Goal: Task Accomplishment & Management: Complete application form

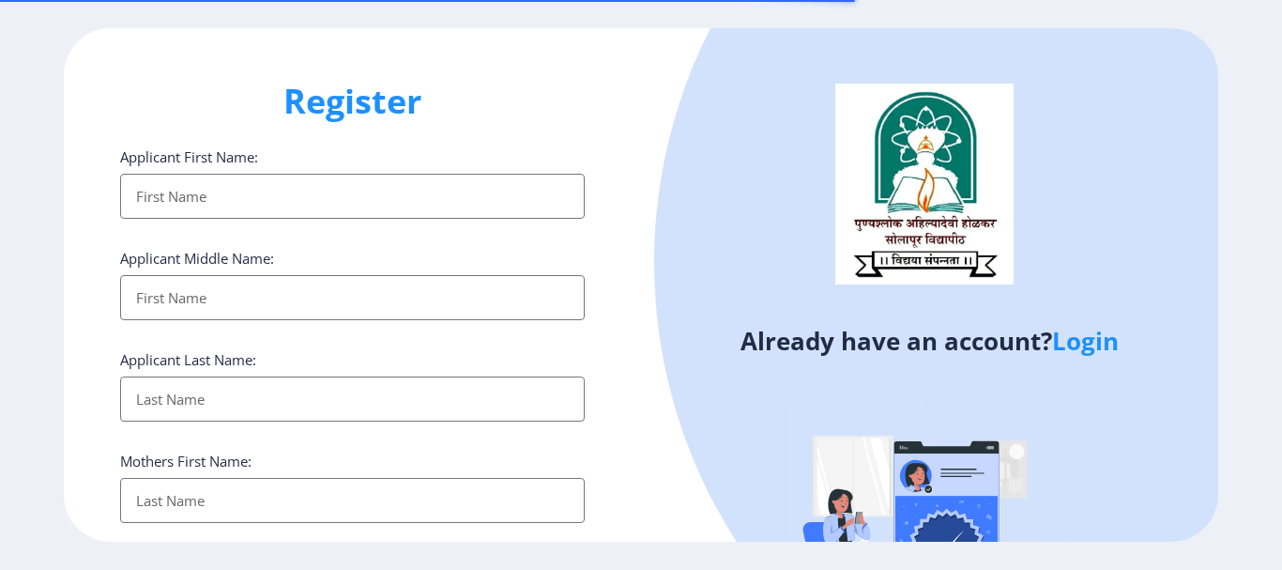
select select
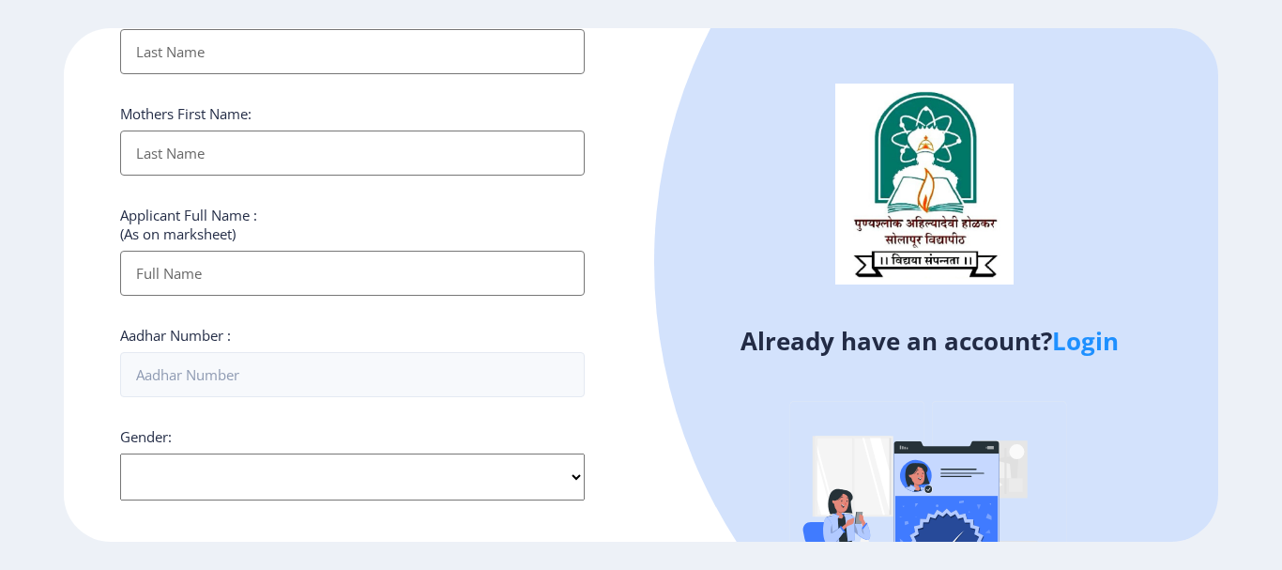
scroll to position [375, 0]
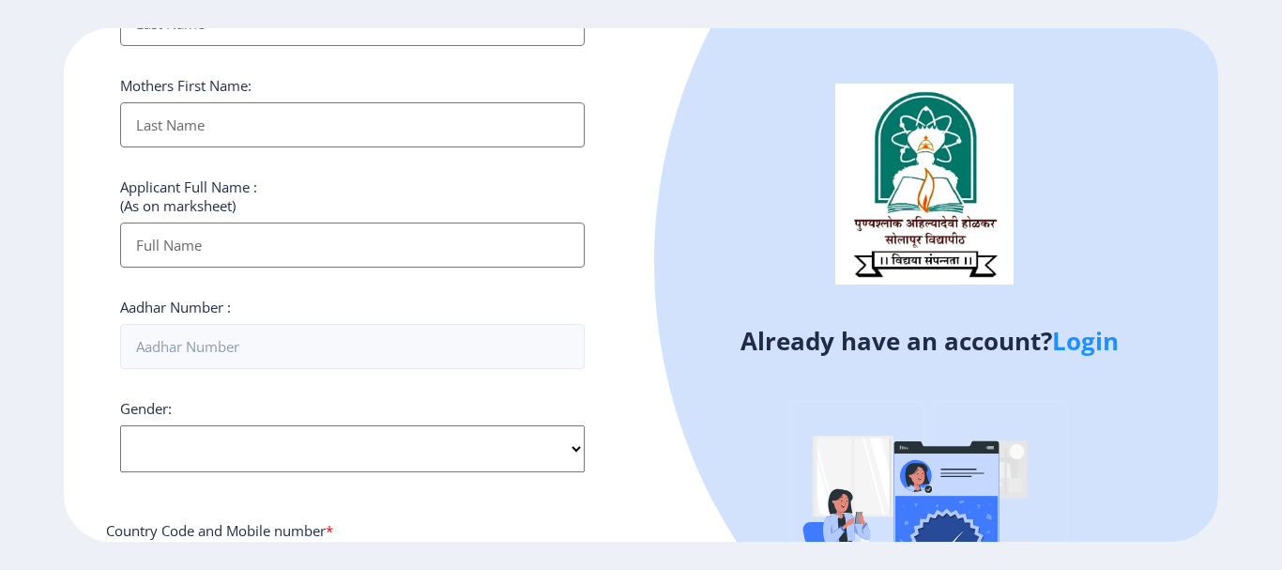
click at [1109, 352] on link "Login" at bounding box center [1085, 341] width 67 height 34
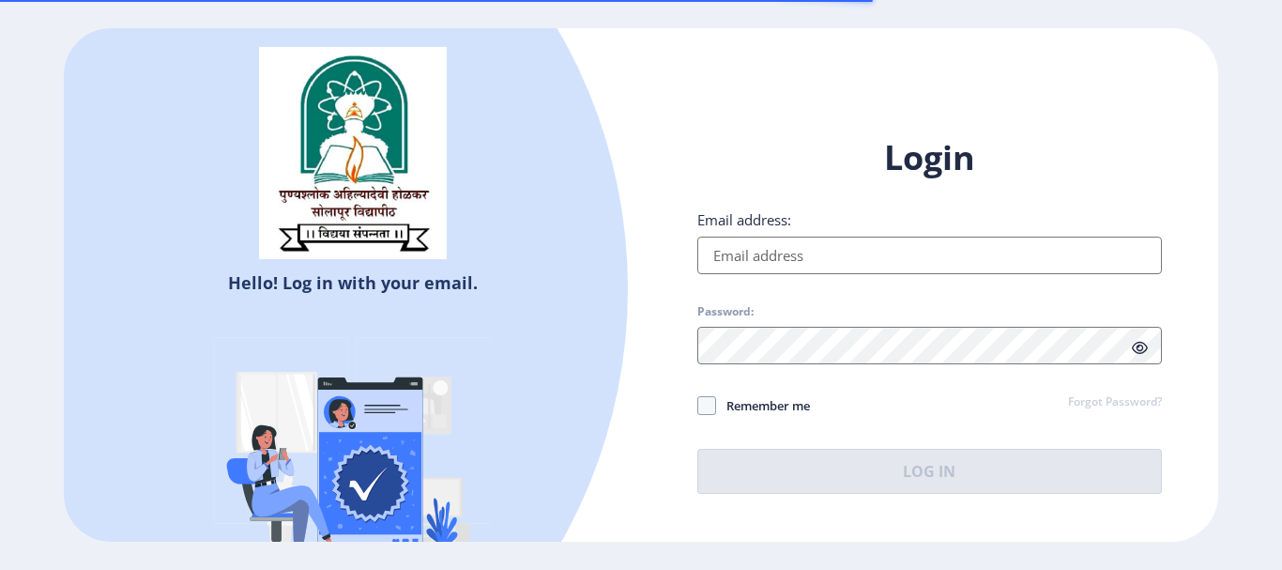
click at [744, 244] on input "Email address:" at bounding box center [929, 256] width 465 height 38
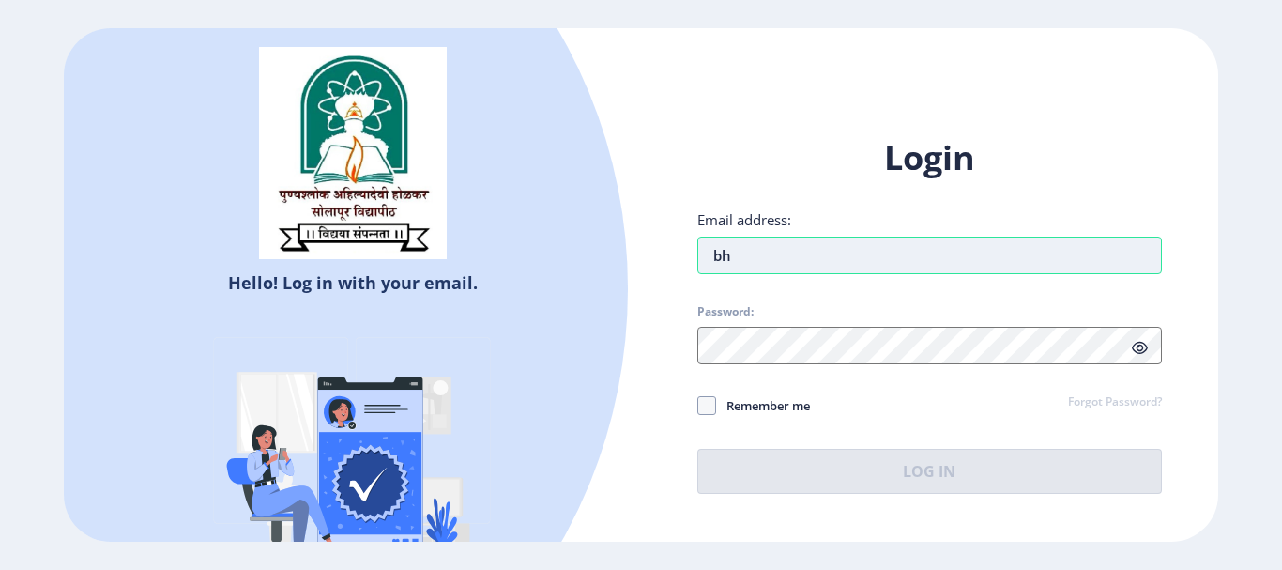
type input "b"
type input "[EMAIL_ADDRESS][DOMAIN_NAME]"
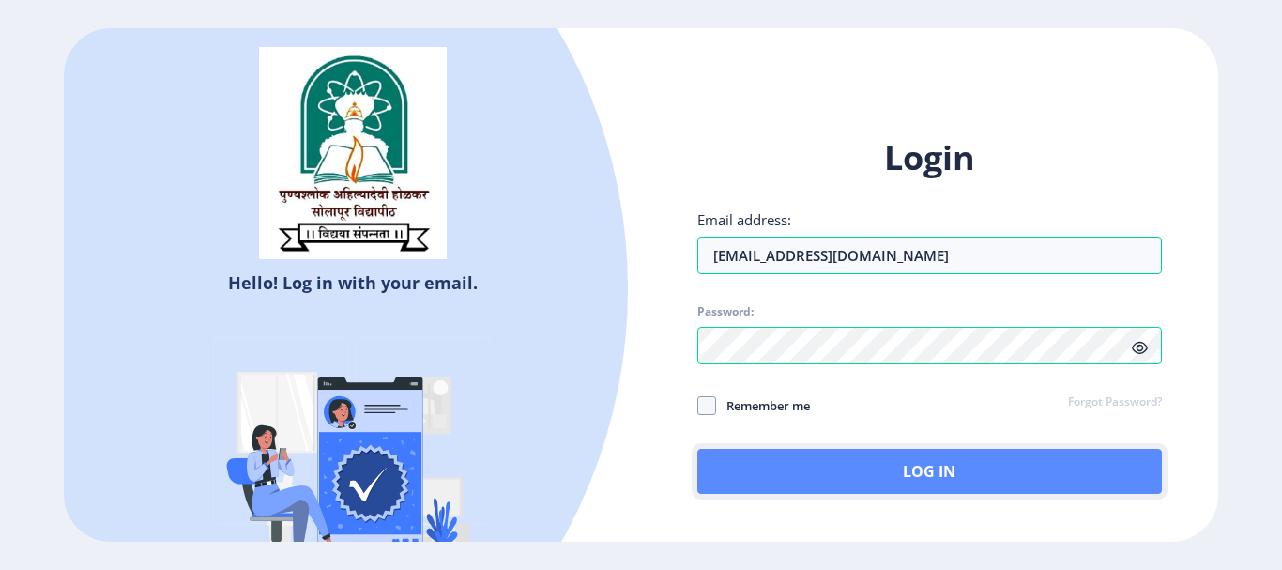
click at [857, 460] on button "Log In" at bounding box center [929, 471] width 465 height 45
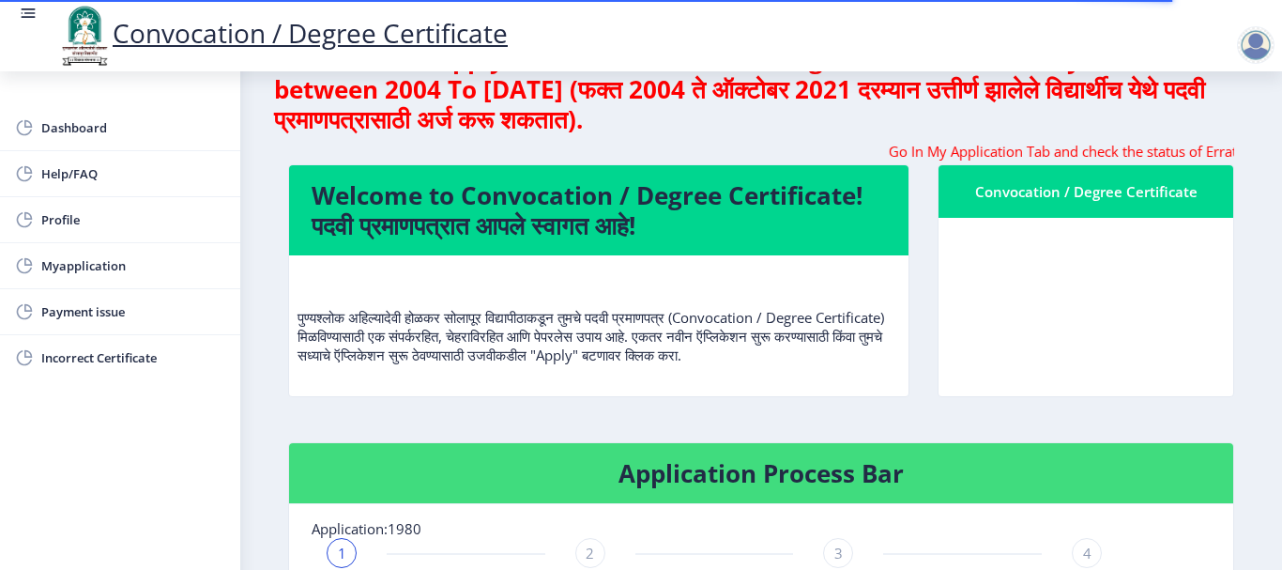
scroll to position [94, 0]
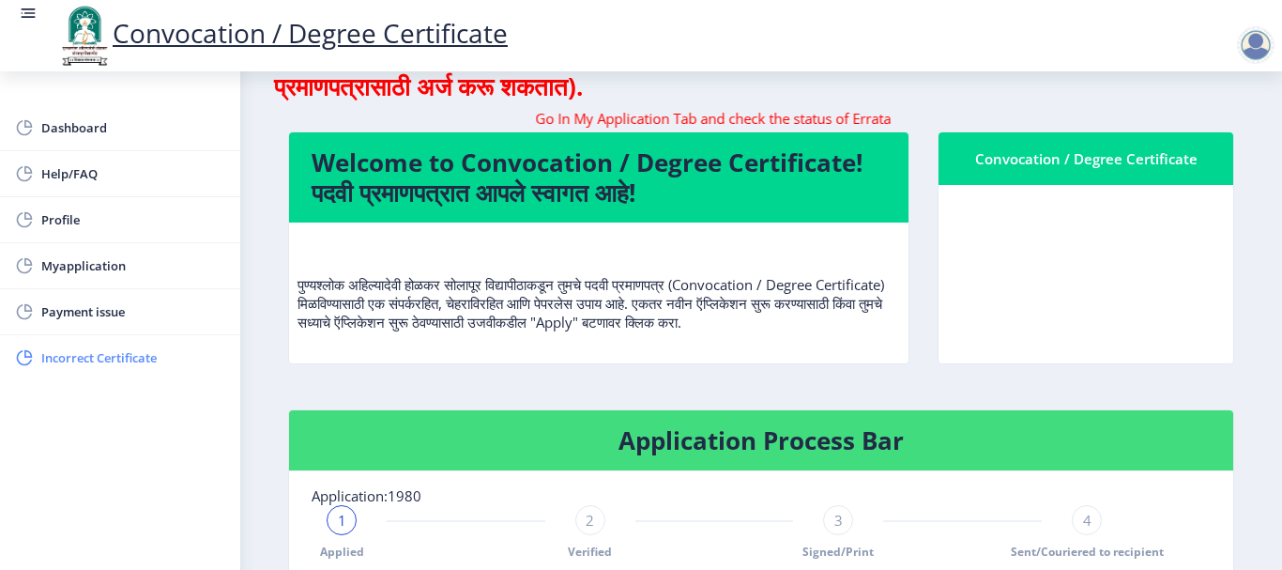
click at [155, 363] on span "Incorrect Certificate" at bounding box center [133, 357] width 184 height 23
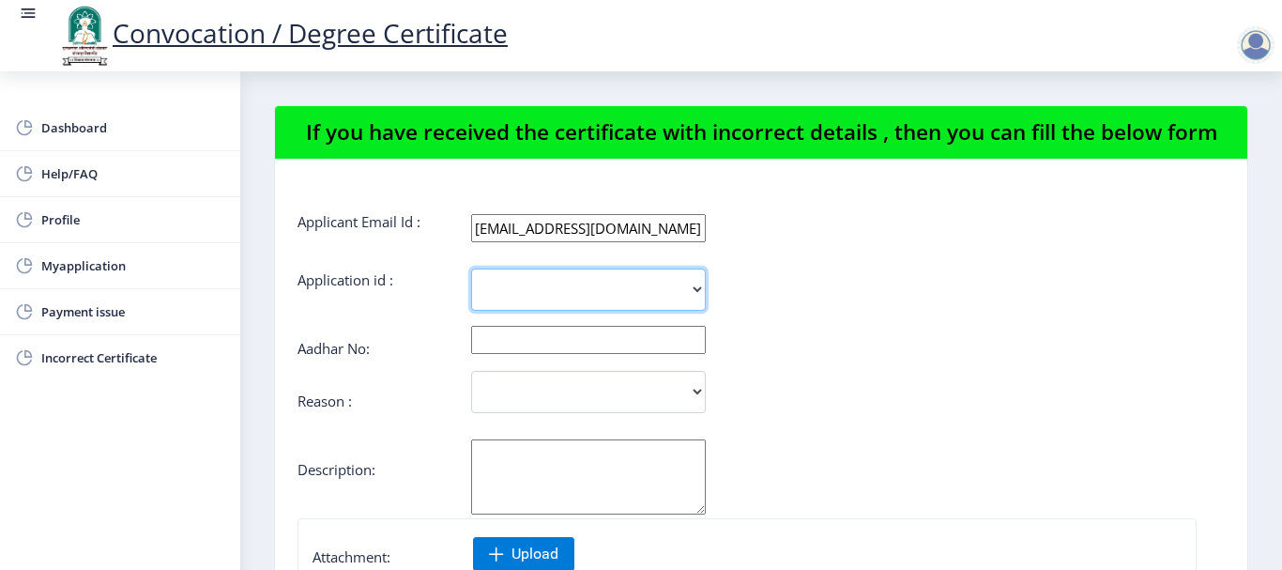
click at [523, 282] on select "1980" at bounding box center [588, 289] width 235 height 42
select select "1980"
click at [471, 268] on select "1980" at bounding box center [588, 289] width 235 height 42
click at [521, 351] on input "text" at bounding box center [588, 340] width 235 height 28
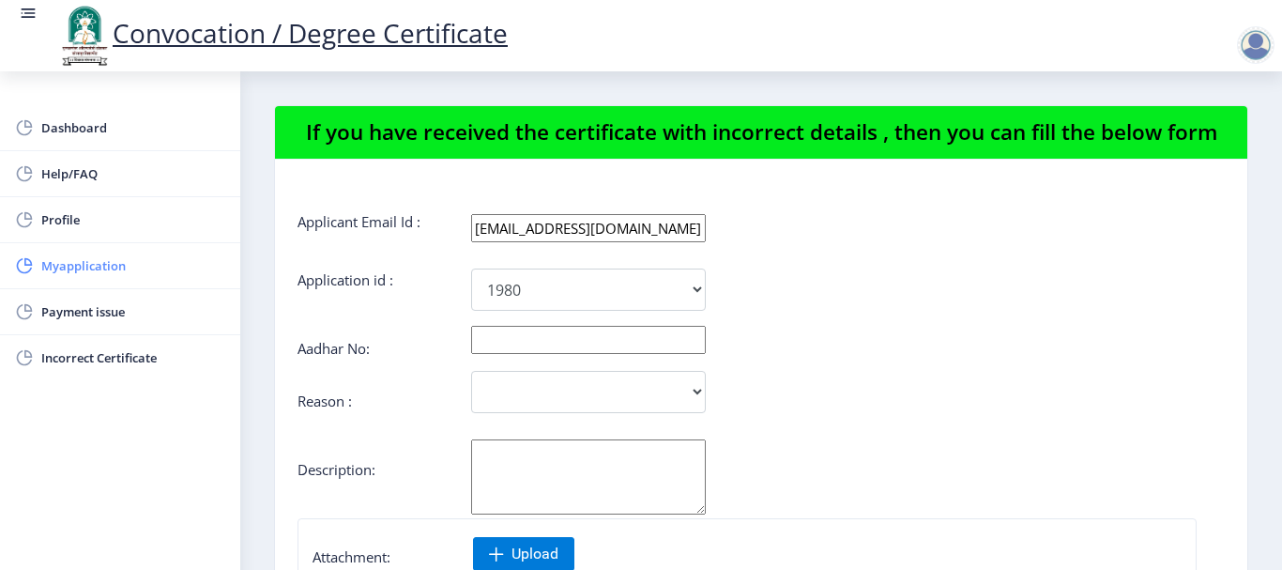
click at [63, 283] on link "Myapplication" at bounding box center [120, 265] width 240 height 45
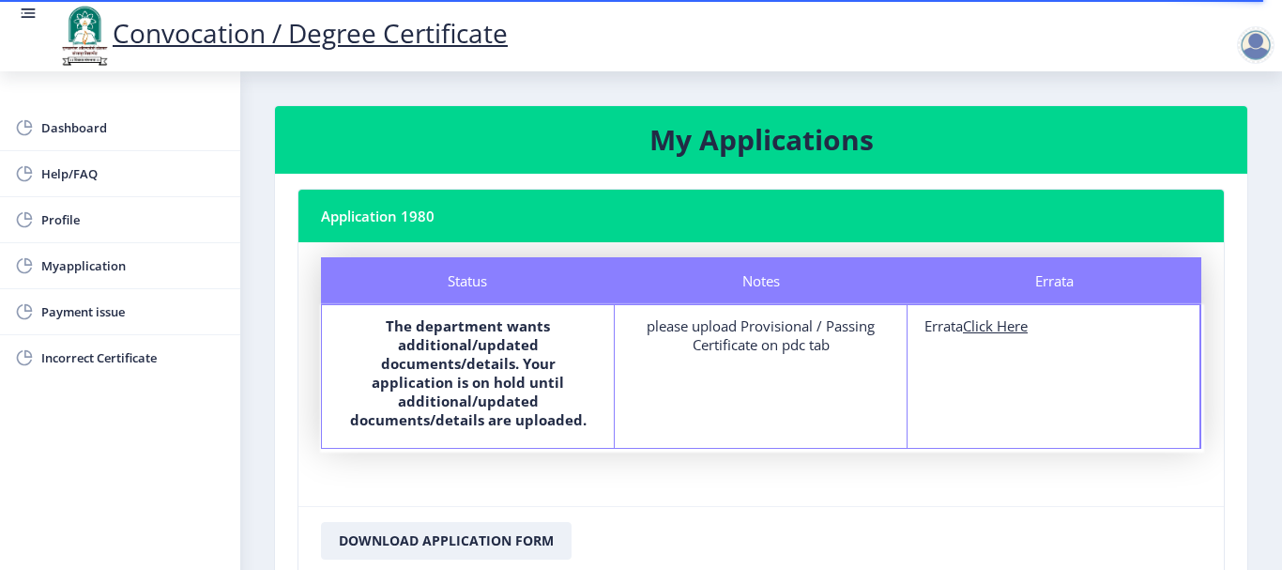
click at [1005, 334] on u "Click Here" at bounding box center [995, 325] width 65 height 19
select select
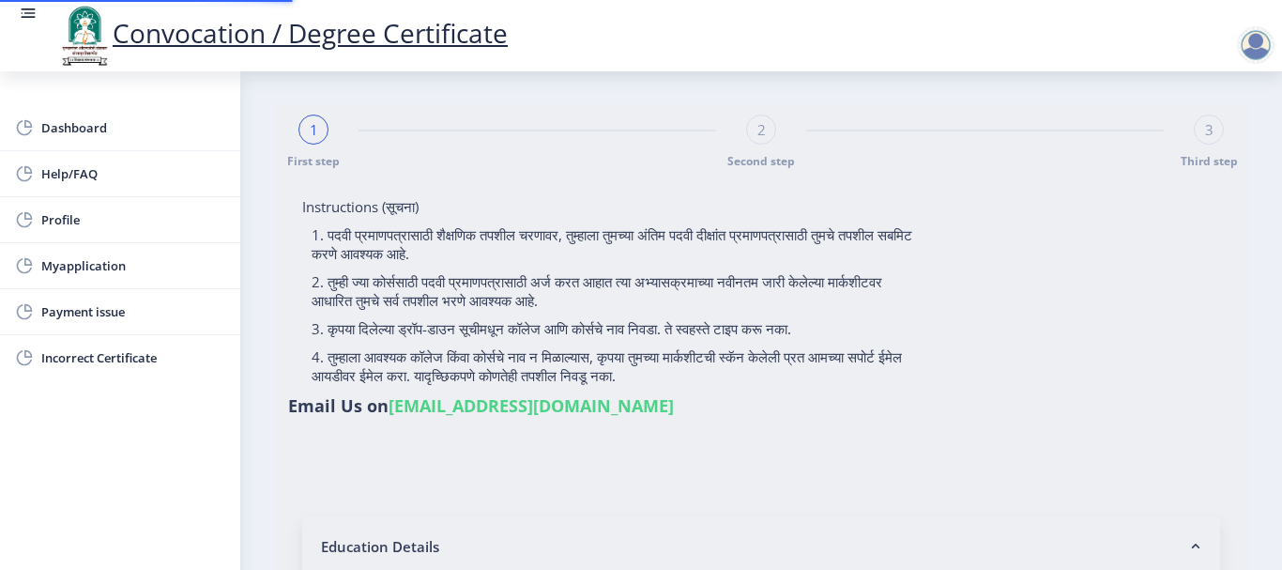
type input "2012032500020393"
select select "Regular"
select select "2015"
select select "March"
select select "SECOND CLASS"
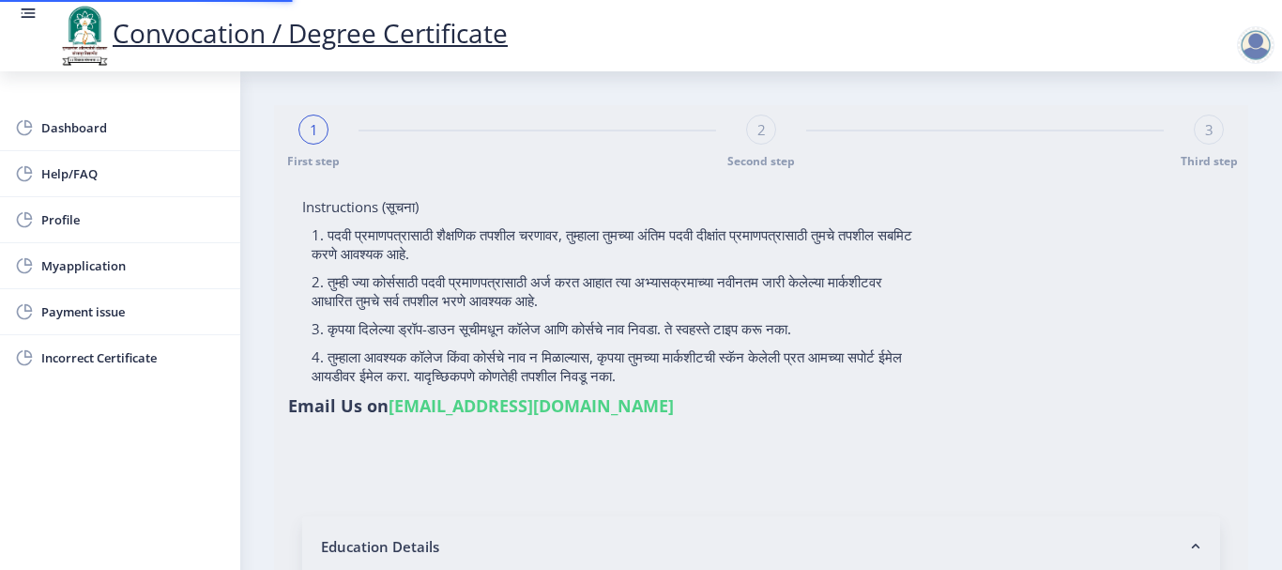
type input "557805"
select select "Industrial Management"
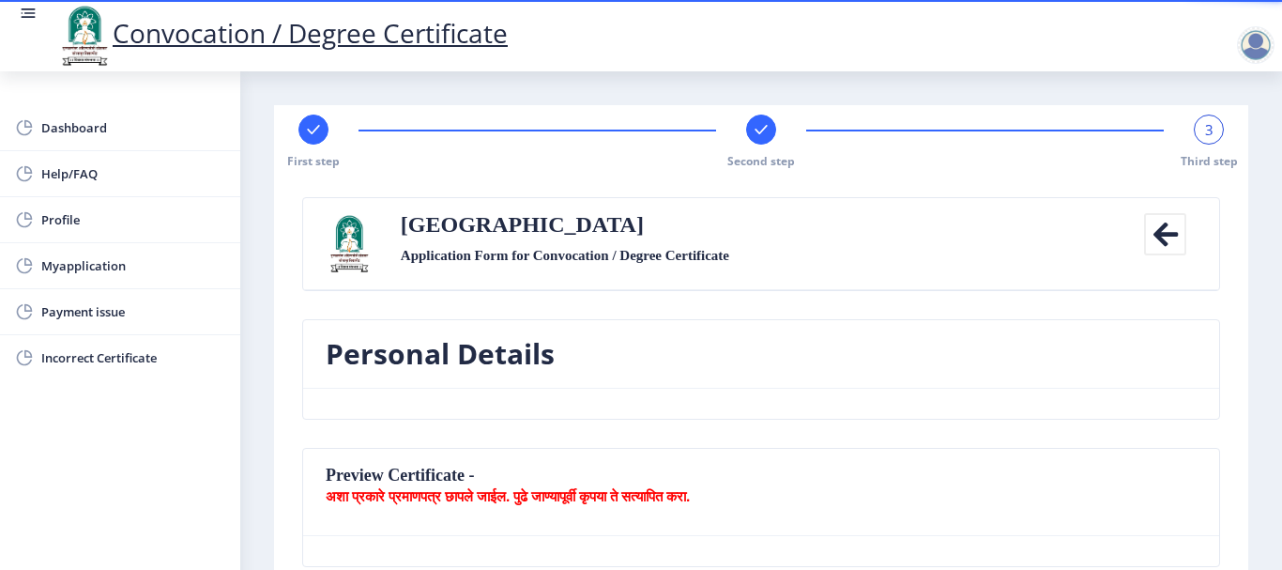
click at [307, 122] on rect at bounding box center [313, 129] width 19 height 19
select select "Regular"
select select "Industrial Management"
select select "2015"
select select "March"
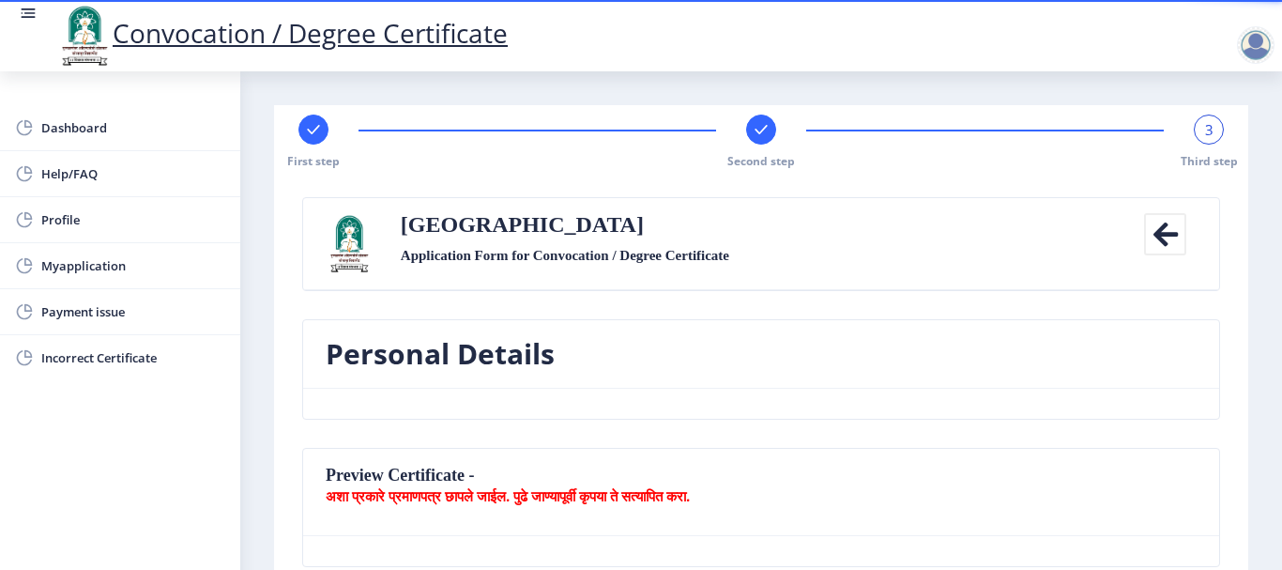
select select "SECOND CLASS"
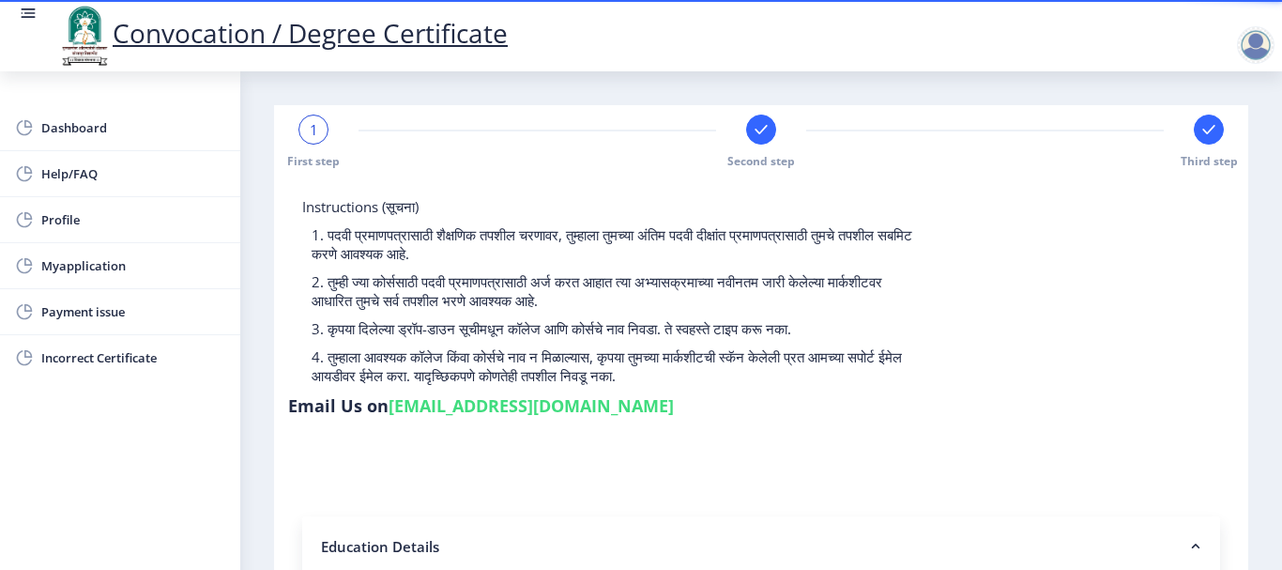
click at [755, 146] on div "Second step" at bounding box center [761, 141] width 30 height 54
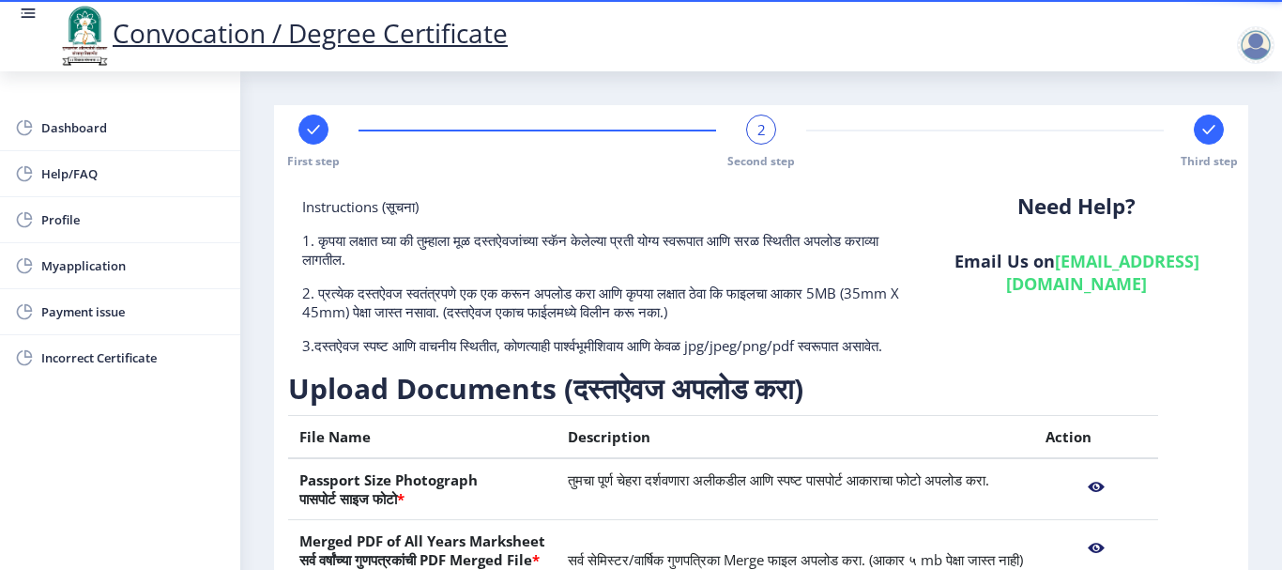
click at [1203, 136] on rect at bounding box center [1208, 129] width 19 height 19
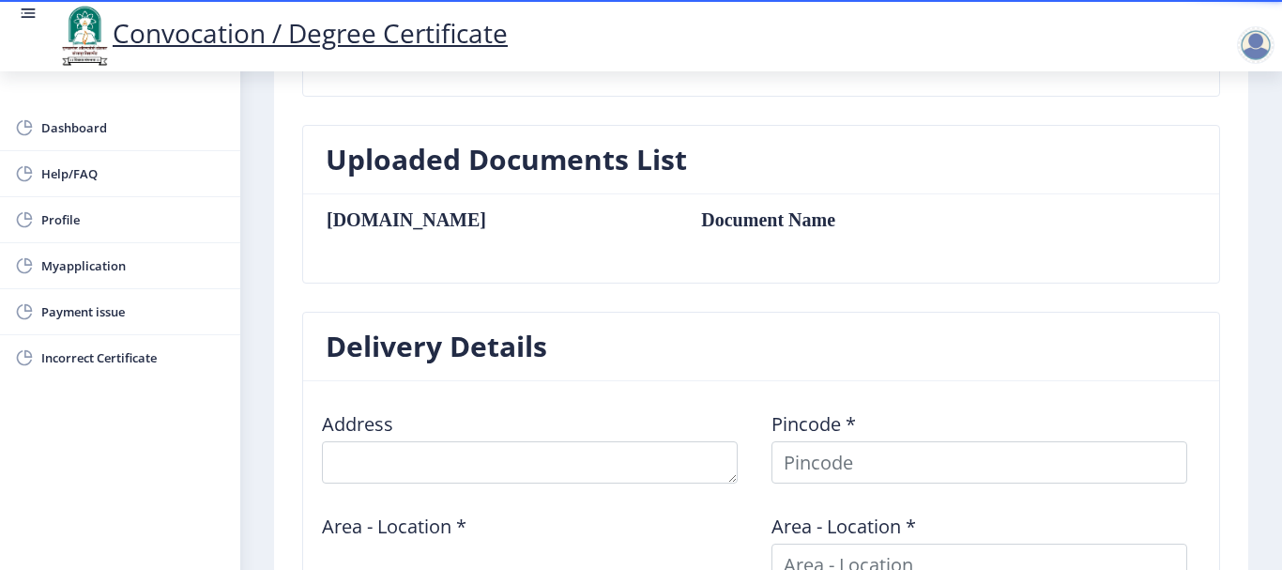
scroll to position [467, 0]
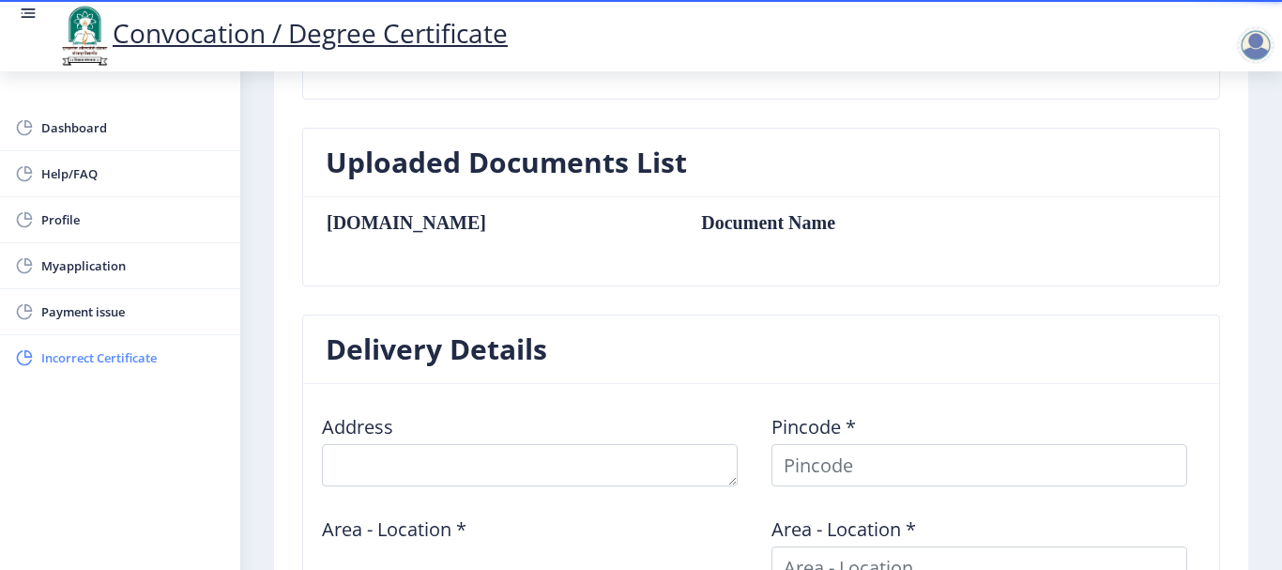
click at [102, 364] on span "Incorrect Certificate" at bounding box center [133, 357] width 184 height 23
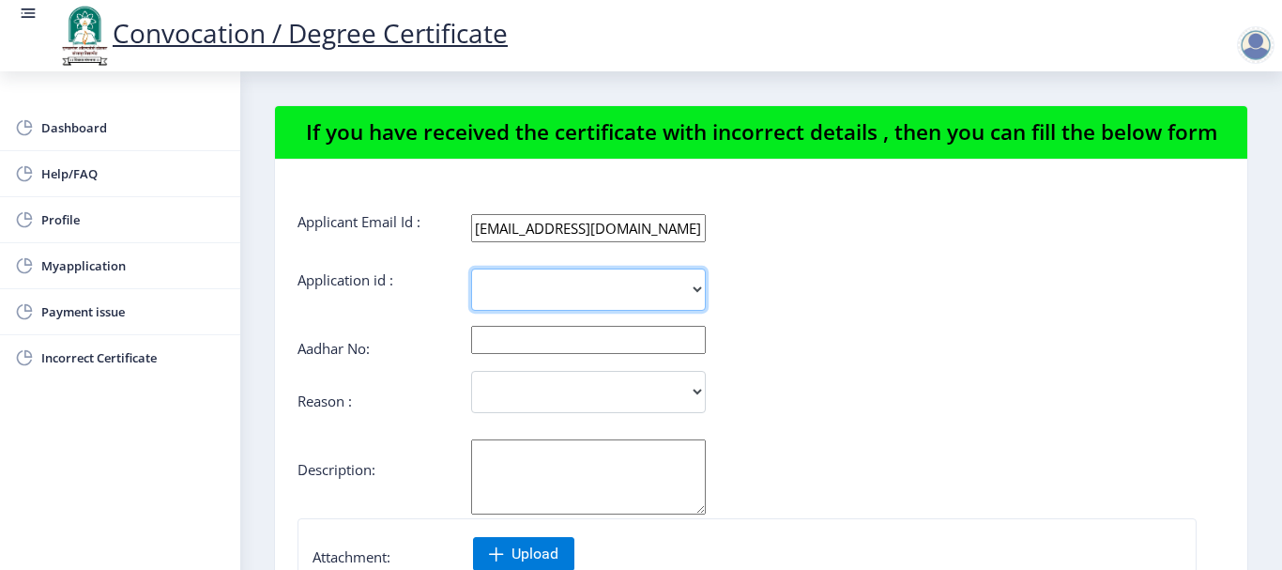
click at [551, 293] on select "1980" at bounding box center [588, 289] width 235 height 42
select select "1980"
click at [471, 268] on select "1980" at bounding box center [588, 289] width 235 height 42
click at [505, 342] on input "text" at bounding box center [588, 340] width 235 height 28
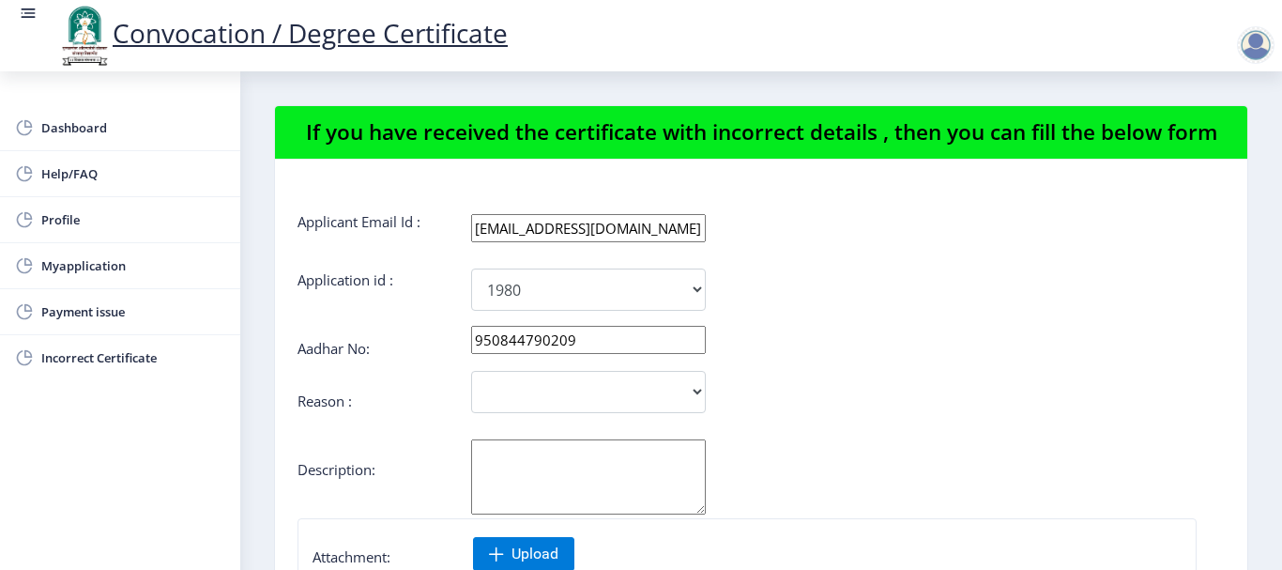
type input "950844790209"
click at [486, 389] on select "Incorrect Course Name Incorrect Name/ Fathers Name Others" at bounding box center [588, 392] width 235 height 42
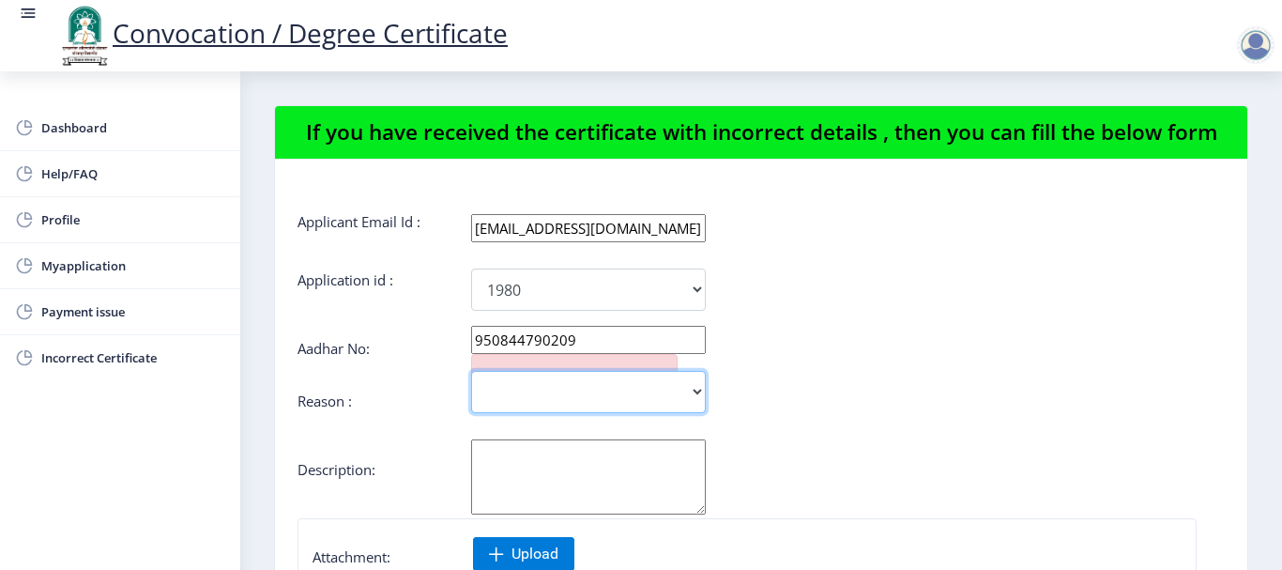
select select "Others"
click at [471, 371] on select "Incorrect Course Name Incorrect Name/ Fathers Name Others" at bounding box center [588, 392] width 235 height 42
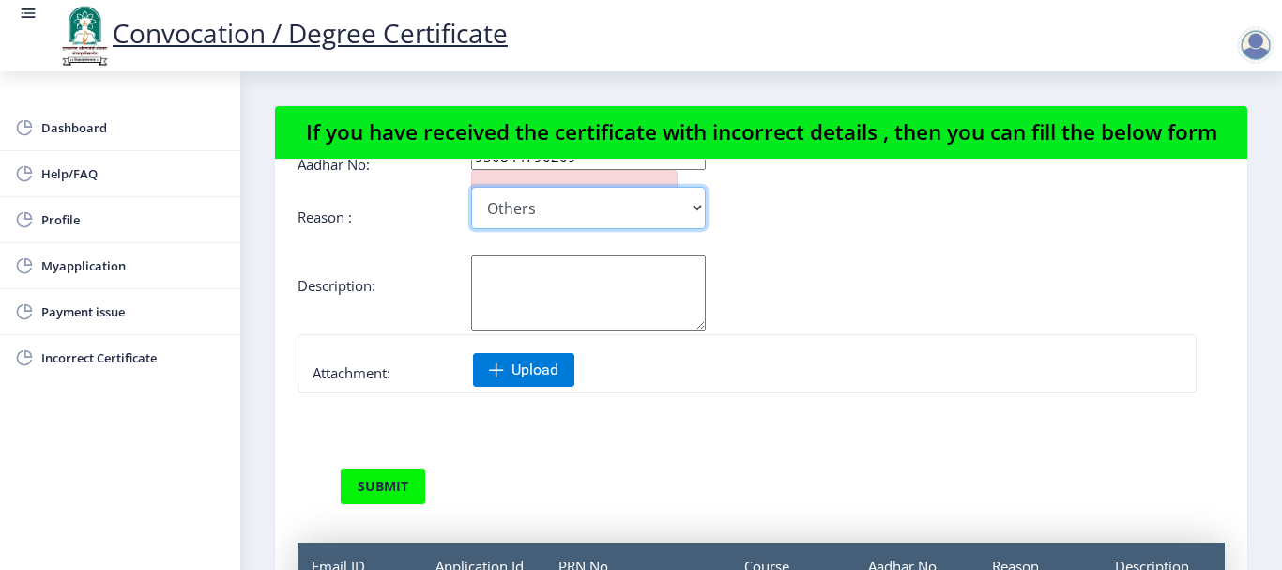
scroll to position [200, 0]
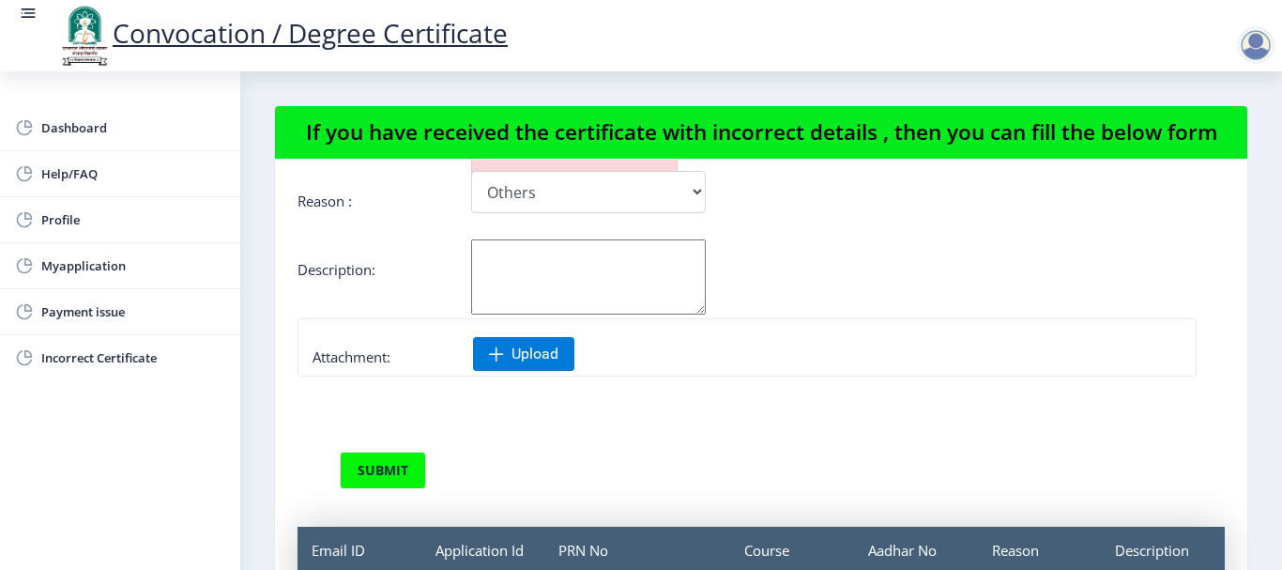
click at [526, 271] on textarea "Aadhar No:" at bounding box center [588, 276] width 235 height 75
type textarea "in correct result upload correct upload provisosional certificate"
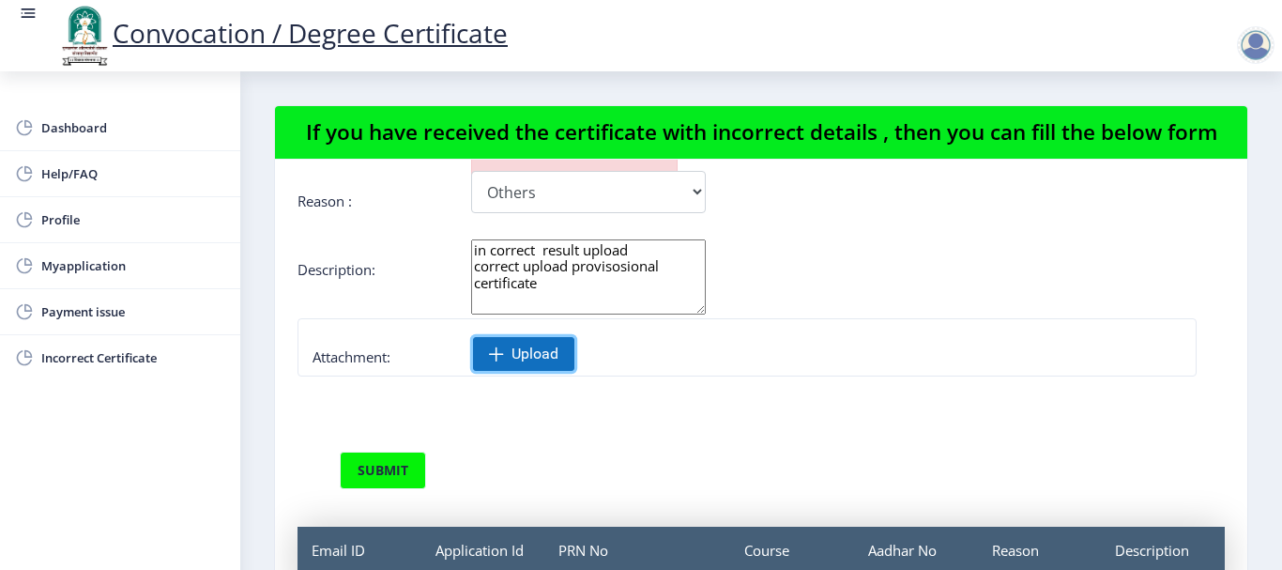
click at [495, 362] on span "Upload" at bounding box center [523, 354] width 101 height 34
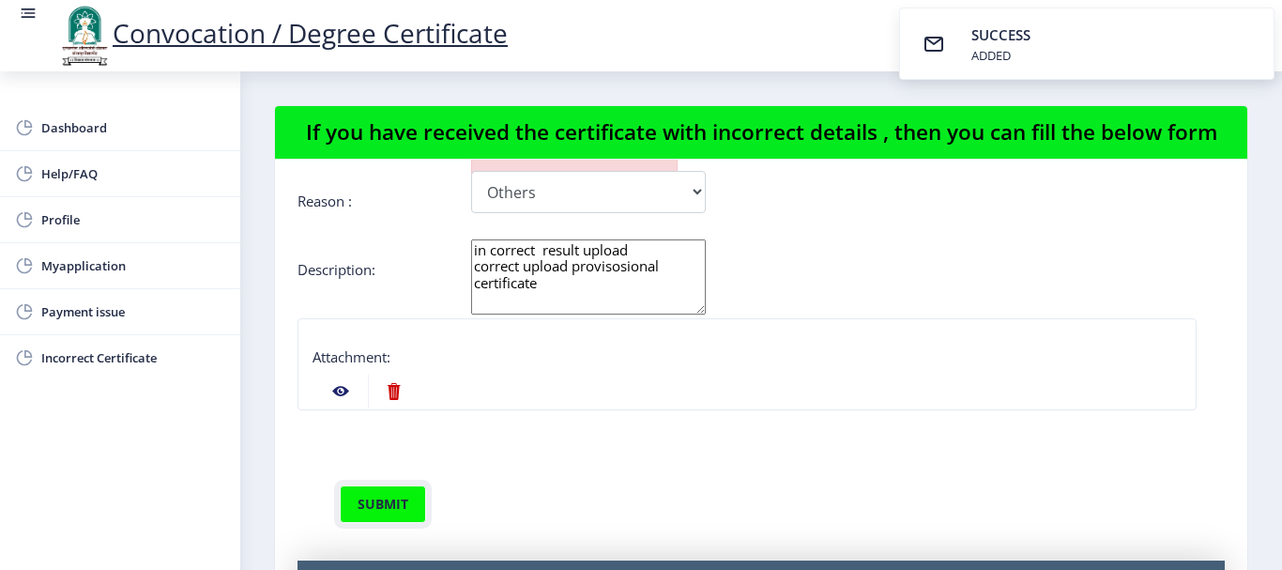
click at [397, 505] on button "submit" at bounding box center [383, 504] width 86 height 38
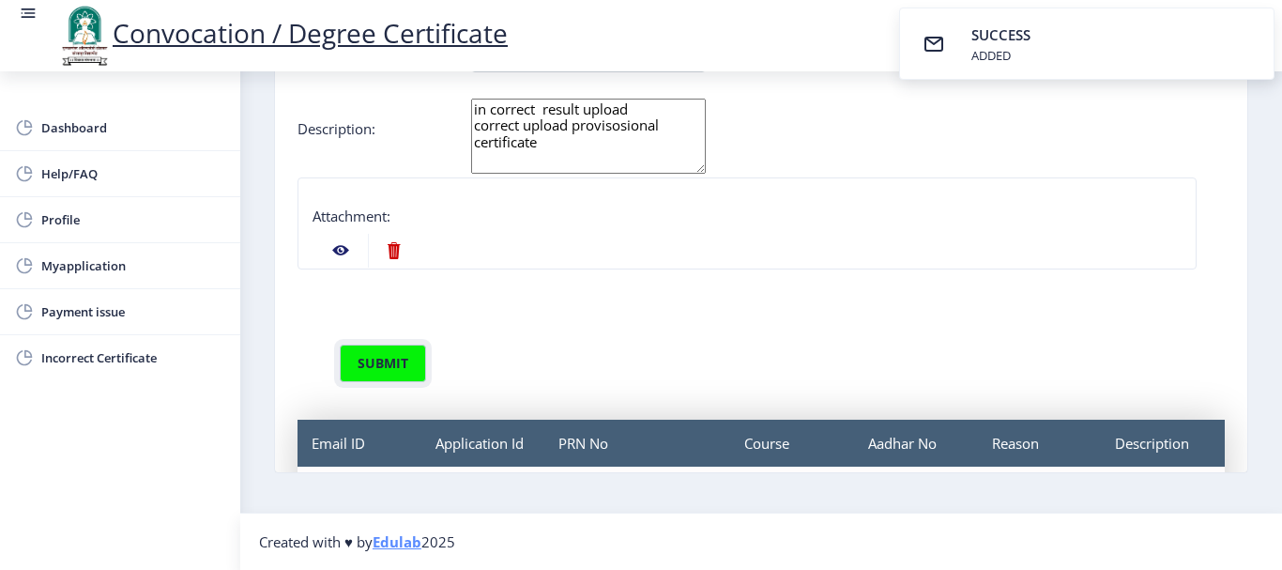
scroll to position [159, 0]
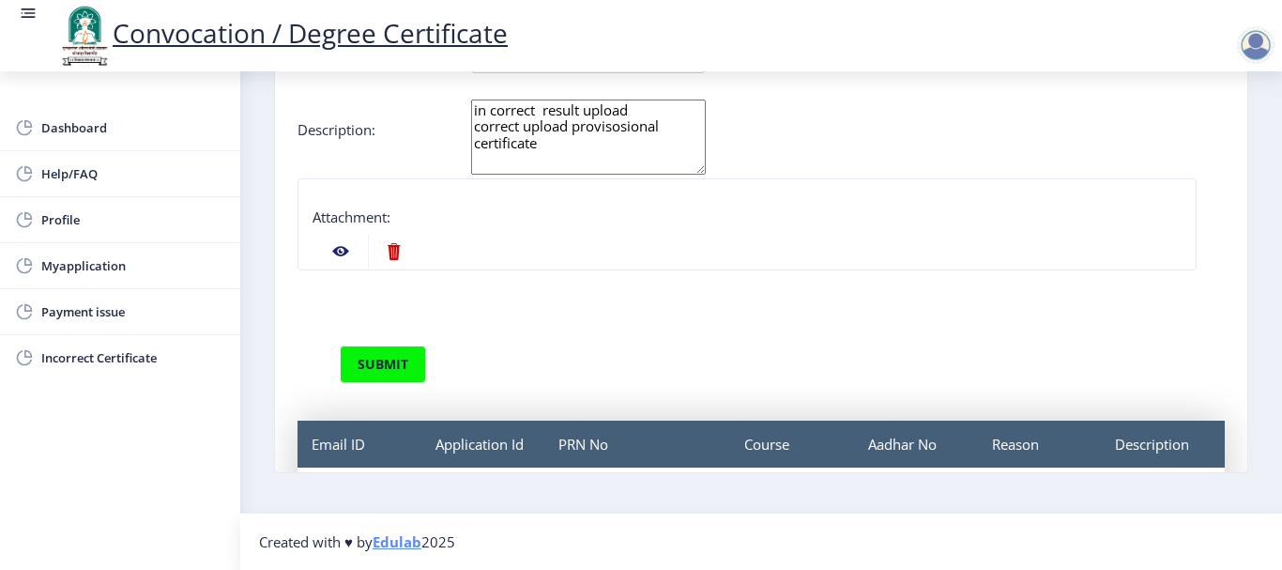
click at [343, 250] on nb-action at bounding box center [340, 252] width 54 height 34
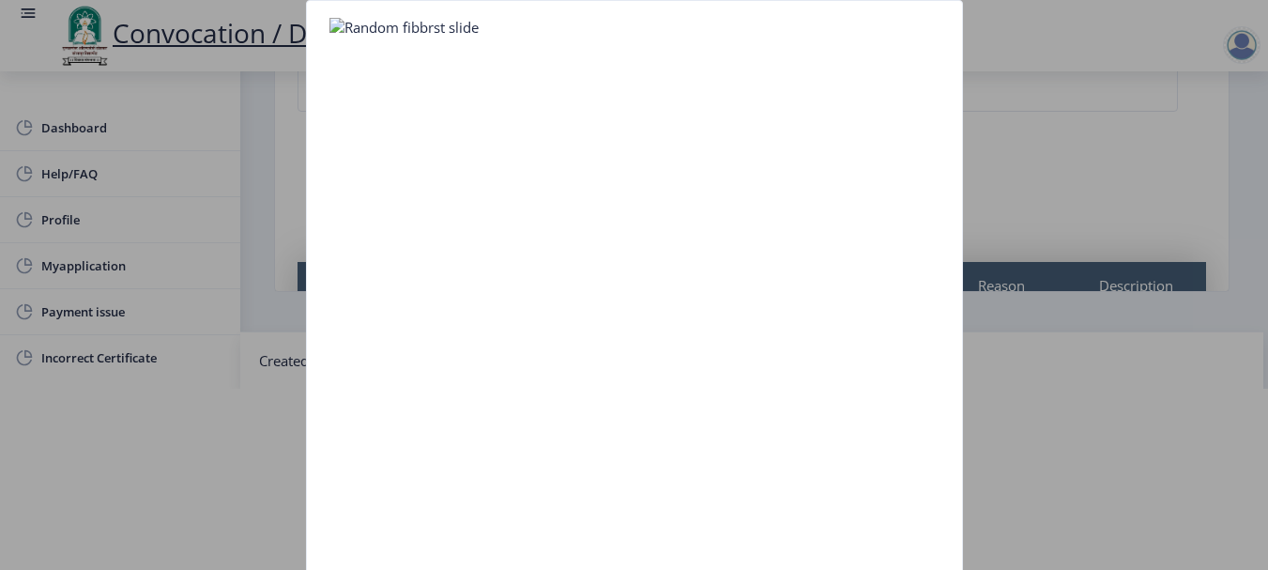
click at [343, 250] on nb-card-body at bounding box center [634, 328] width 655 height 655
click at [1070, 176] on div at bounding box center [634, 285] width 1268 height 570
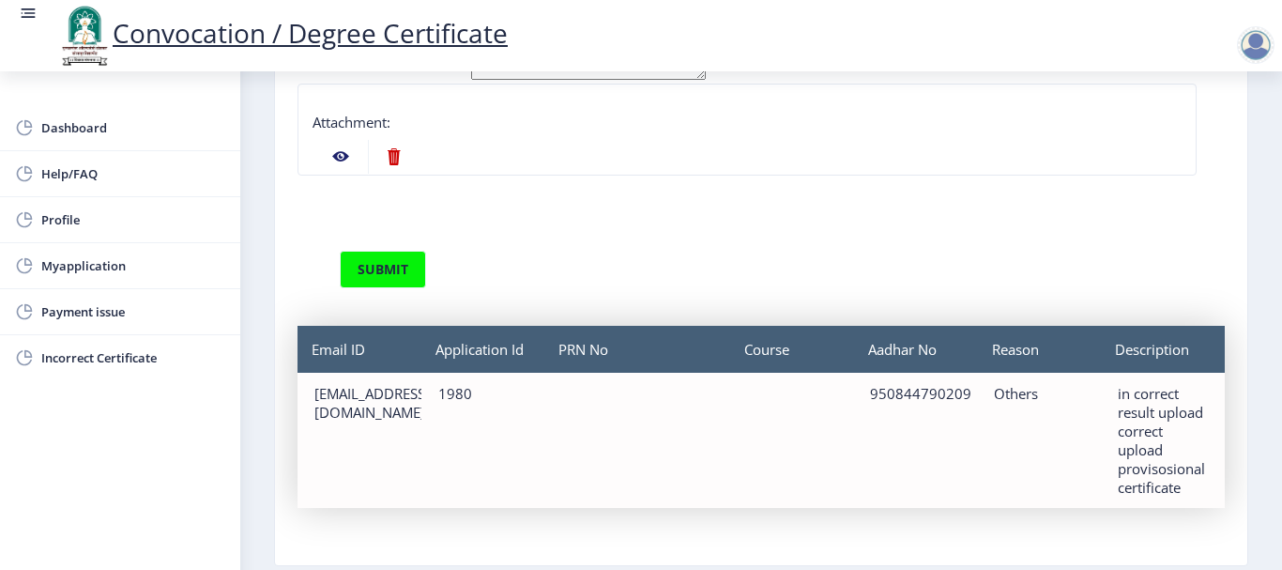
scroll to position [0, 0]
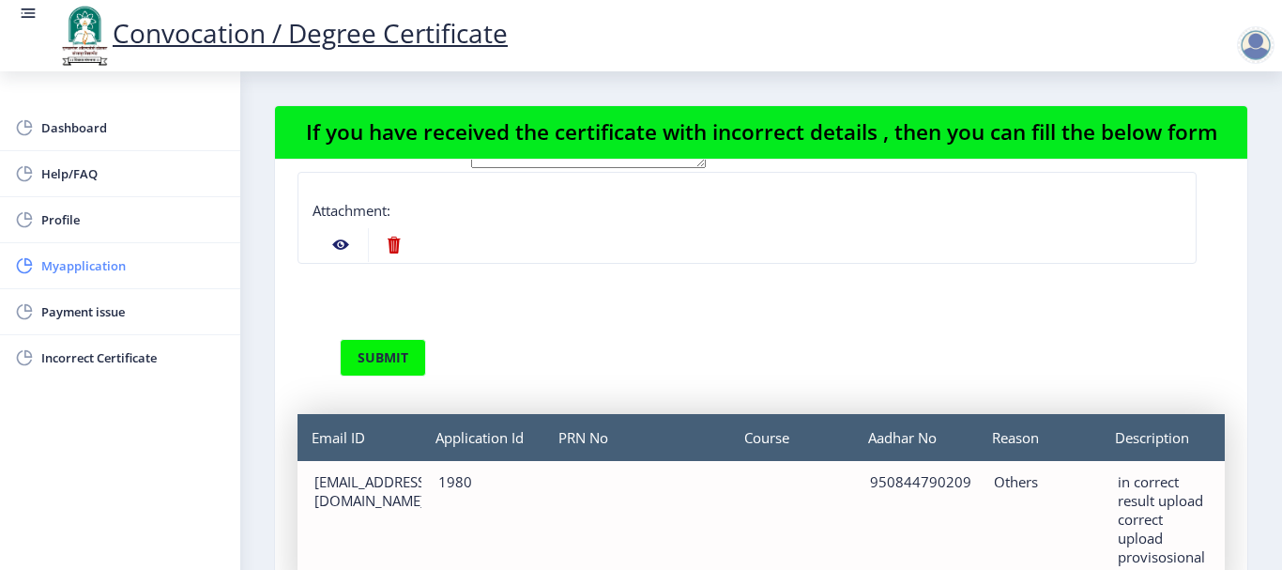
click at [84, 266] on span "Myapplication" at bounding box center [133, 265] width 184 height 23
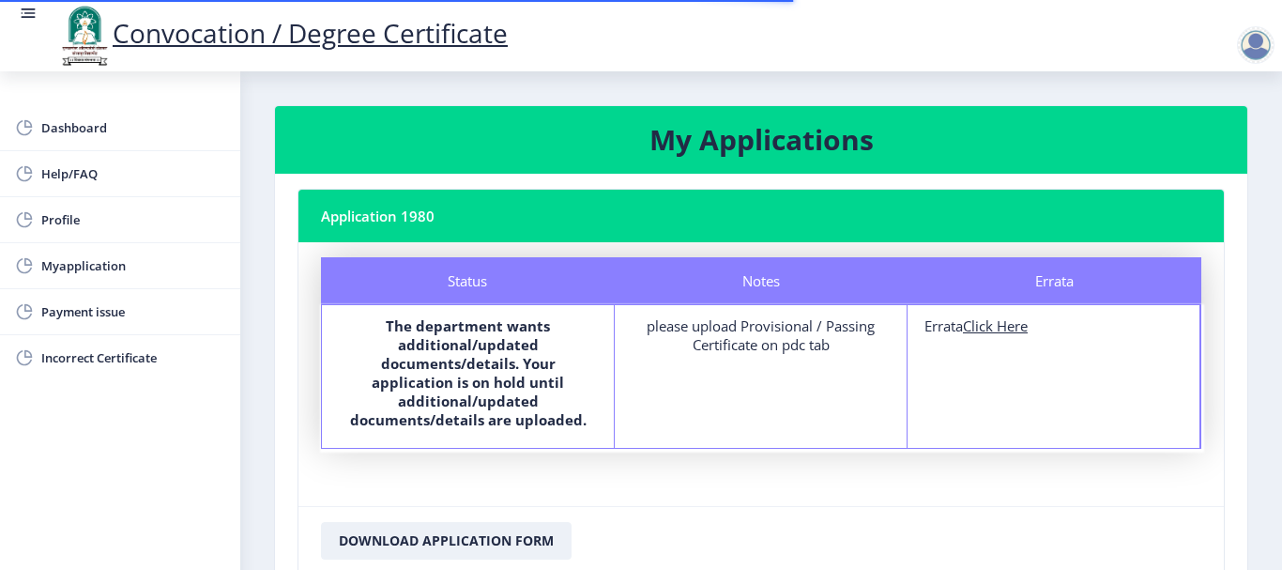
click at [1008, 331] on u "Click Here" at bounding box center [995, 325] width 65 height 19
select select
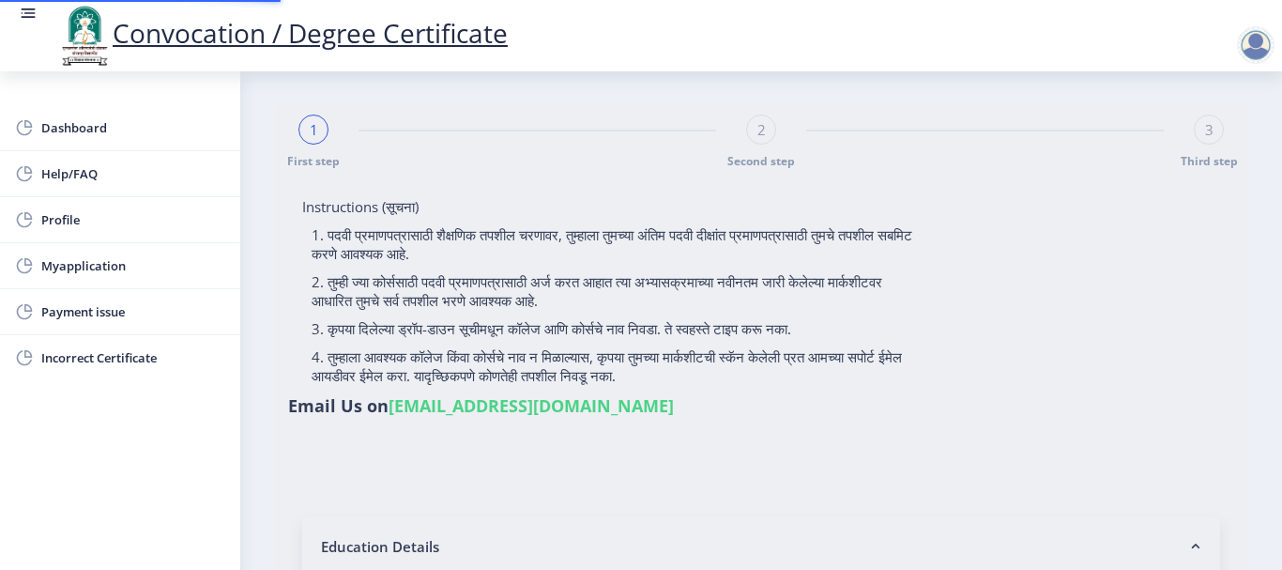
type input "2012032500020393"
select select "Regular"
select select "2015"
select select "March"
select select "SECOND CLASS"
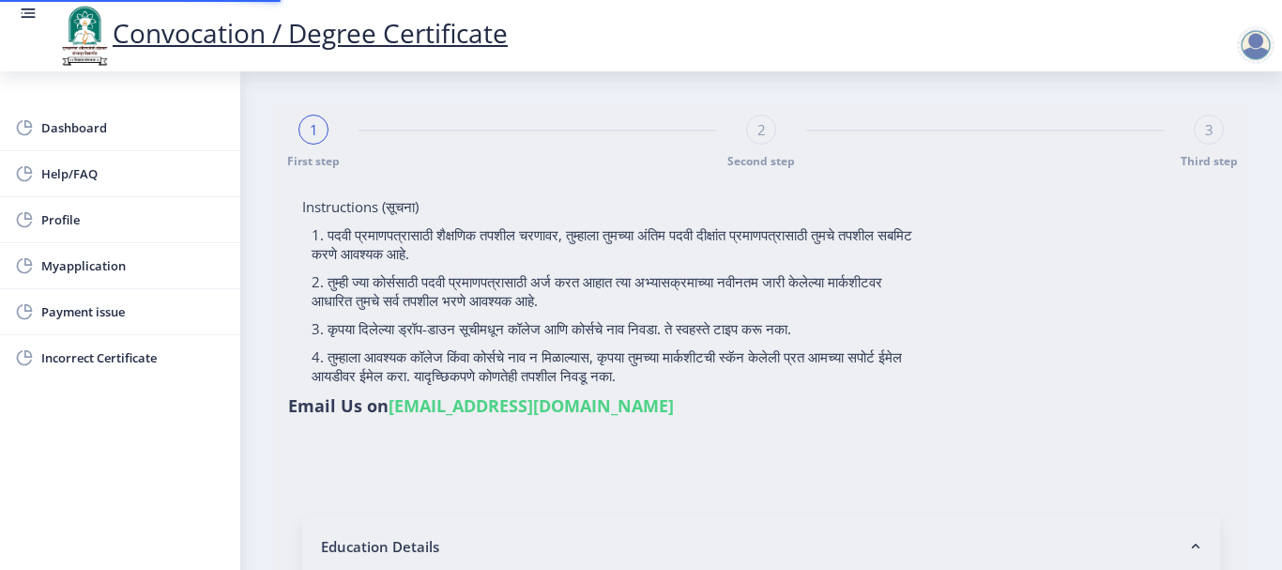
type input "557805"
select select "Industrial Management"
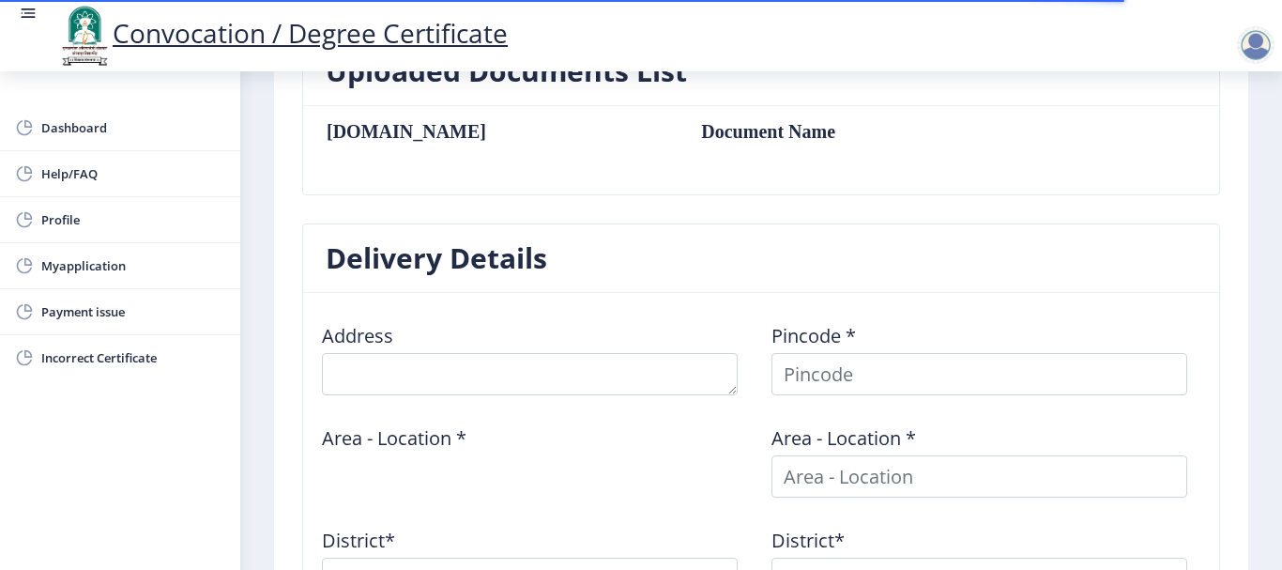
scroll to position [563, 0]
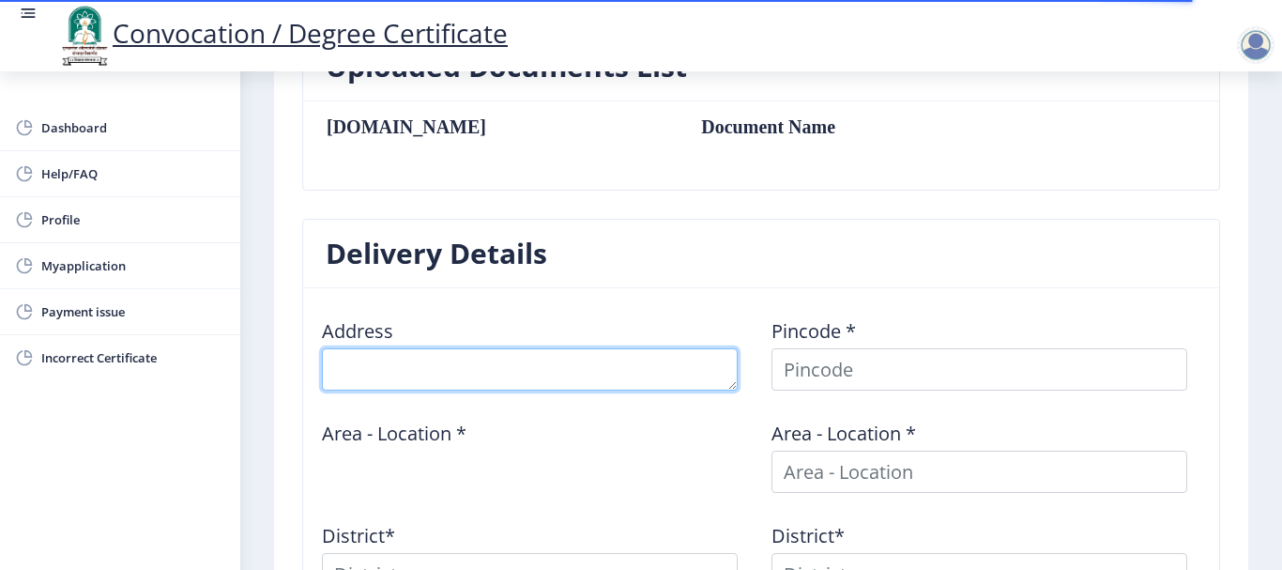
click at [404, 387] on textarea at bounding box center [530, 369] width 416 height 42
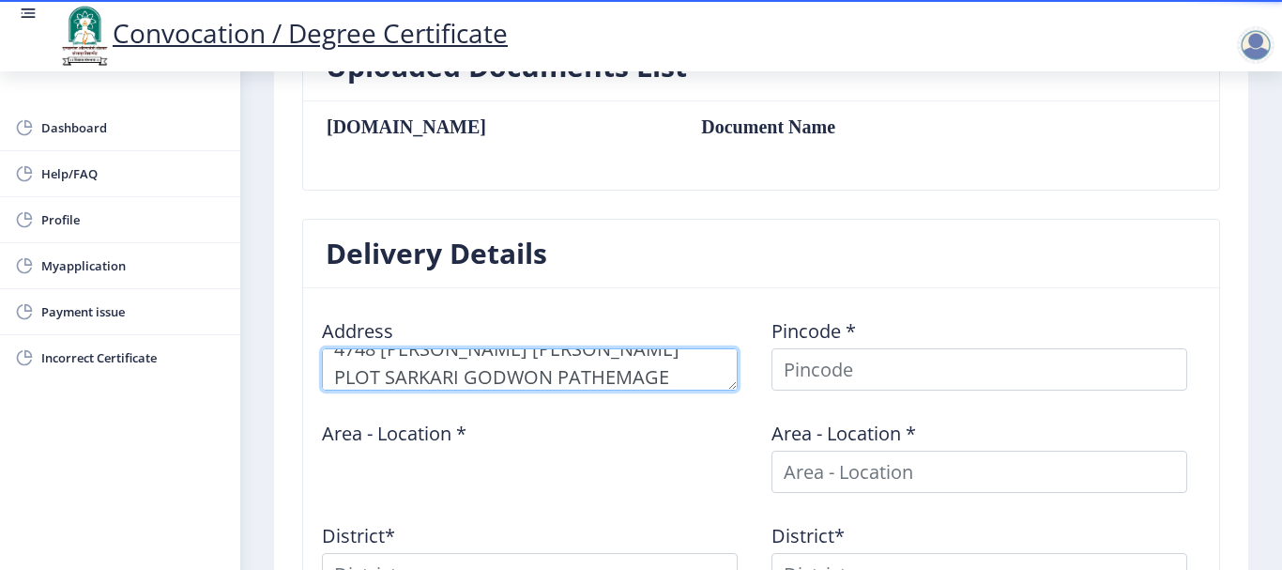
type textarea "4748 [PERSON_NAME] [PERSON_NAME] PLOT SARKARI GODWON PATHEMAGE"
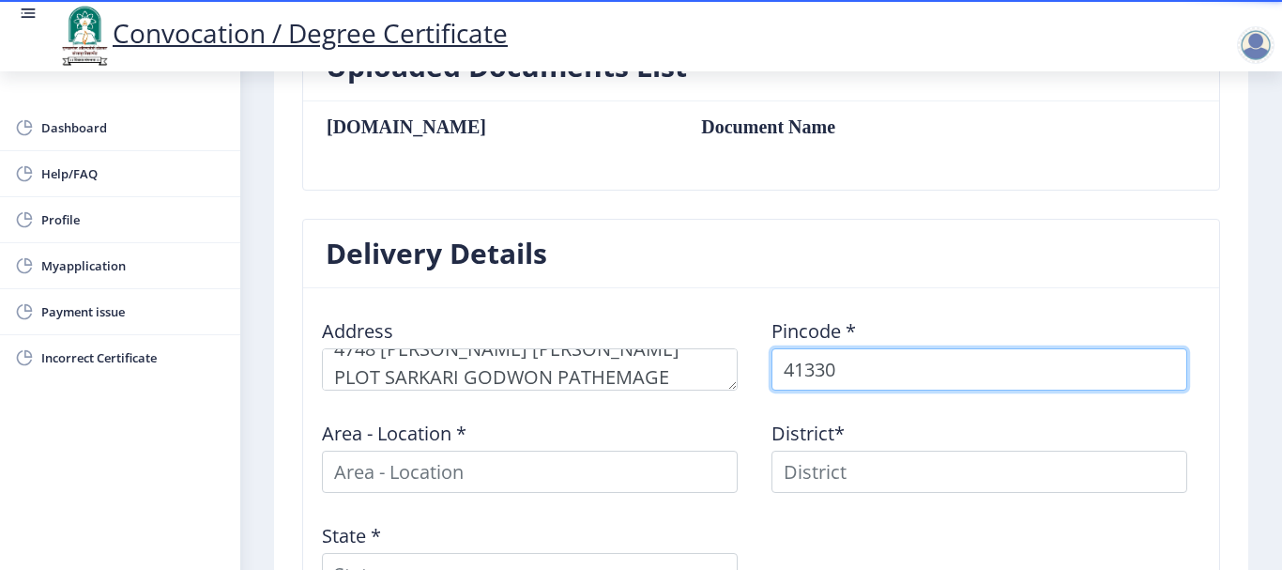
type input "413304"
select select
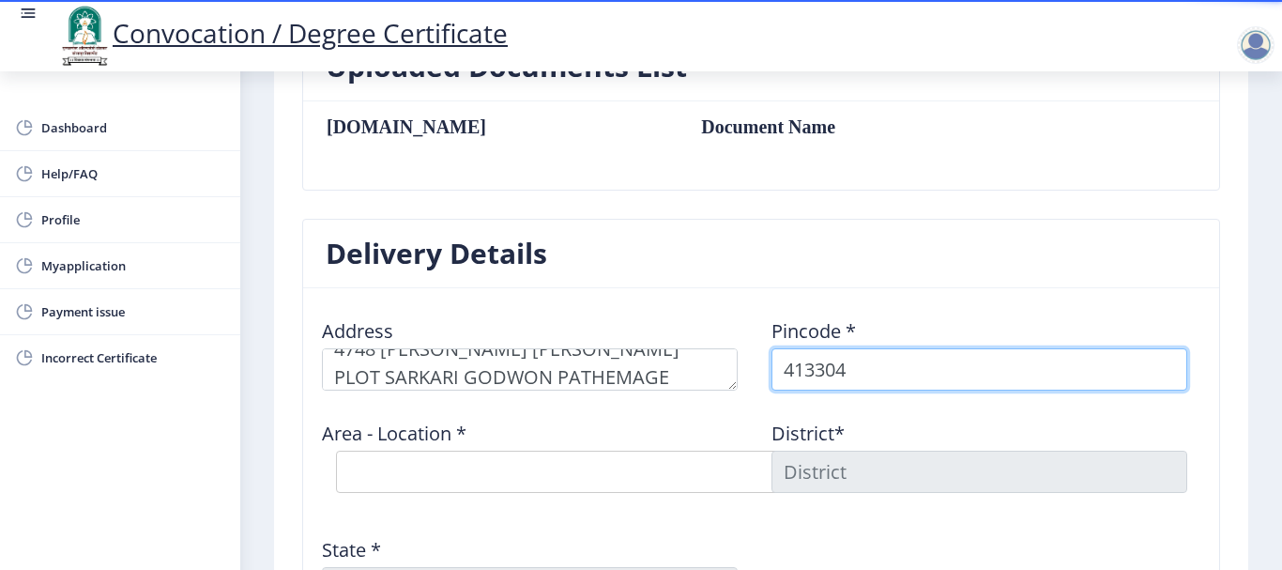
type input "413304"
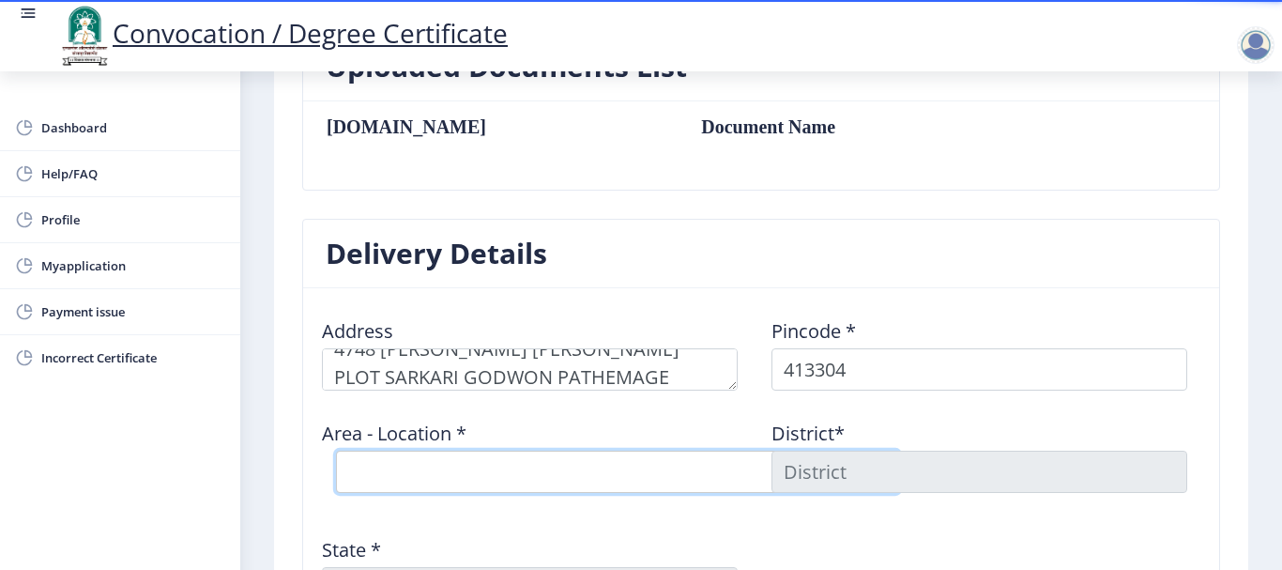
click at [385, 465] on select "Select Area Location Adhiv [PERSON_NAME] B.O Anawali B.O Babhulgaon B.O Bhandis…" at bounding box center [617, 471] width 563 height 42
select select "20: Object"
click at [336, 450] on select "Select Area Location Adhiv [PERSON_NAME] B.O Anawali B.O Babhulgaon B.O Bhandis…" at bounding box center [617, 471] width 563 height 42
type input "SOLAPUR"
type input "[GEOGRAPHIC_DATA]"
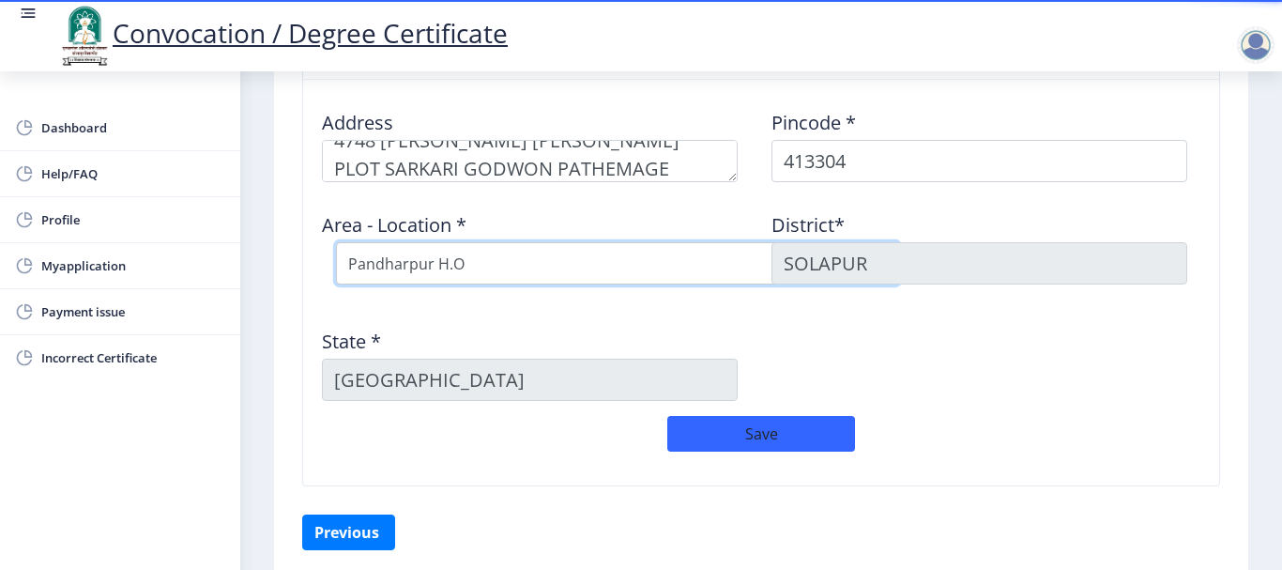
scroll to position [657, 0]
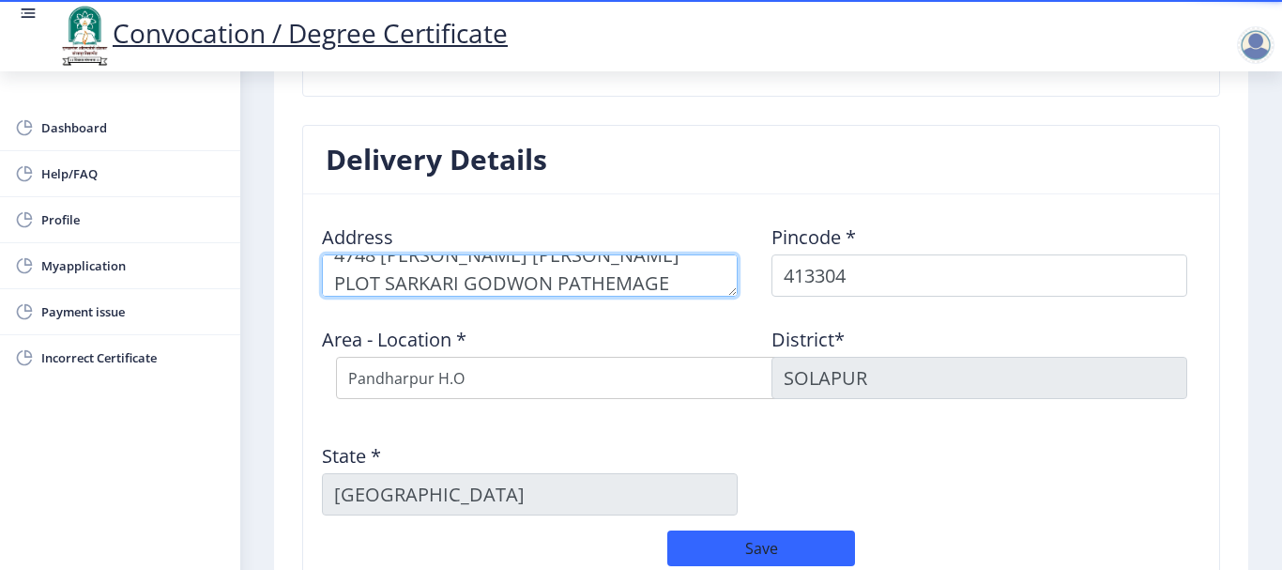
click at [657, 291] on textarea at bounding box center [530, 275] width 416 height 42
type textarea "4748 [PERSON_NAME] [PERSON_NAME] PLOT SARKARI GODWON PATHEMAGE PANDHARPUR"
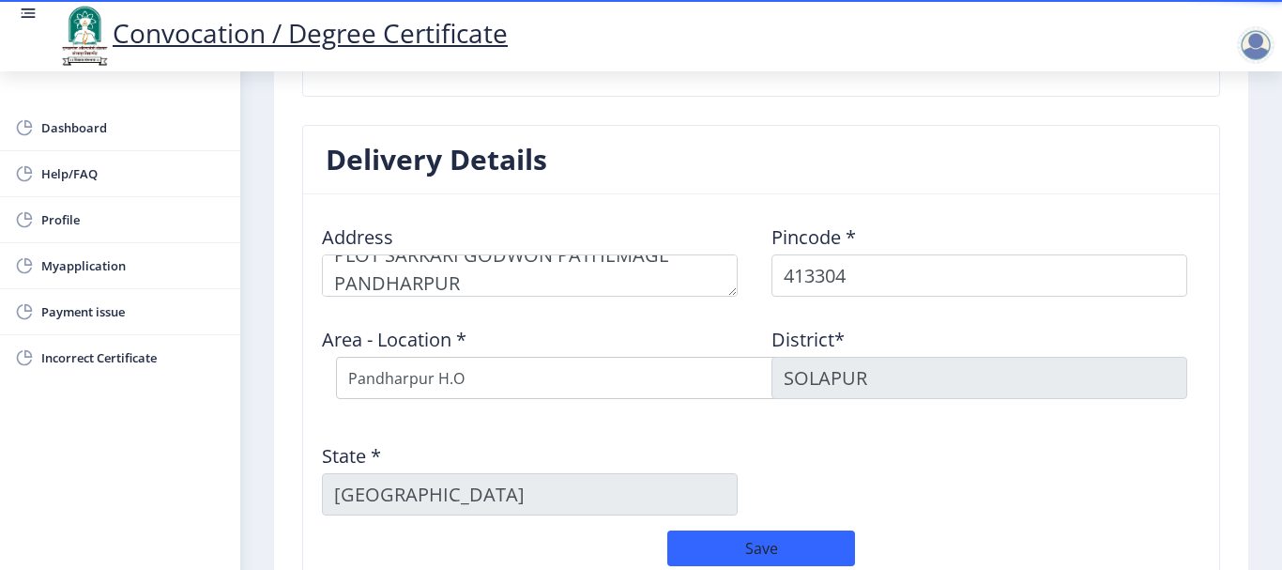
drag, startPoint x: 651, startPoint y: 341, endPoint x: 635, endPoint y: 342, distance: 16.0
click at [648, 341] on div "Area - Location * Select Area Location Adhiv [PERSON_NAME] B.O Anawali B.O Babh…" at bounding box center [537, 362] width 450 height 101
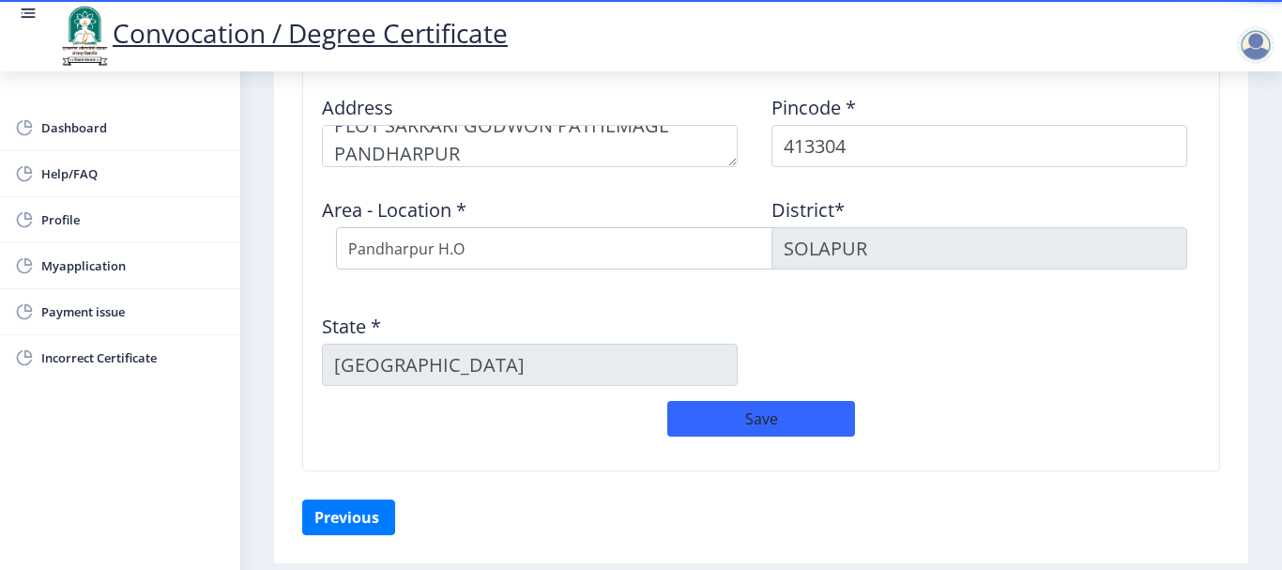
scroll to position [845, 0]
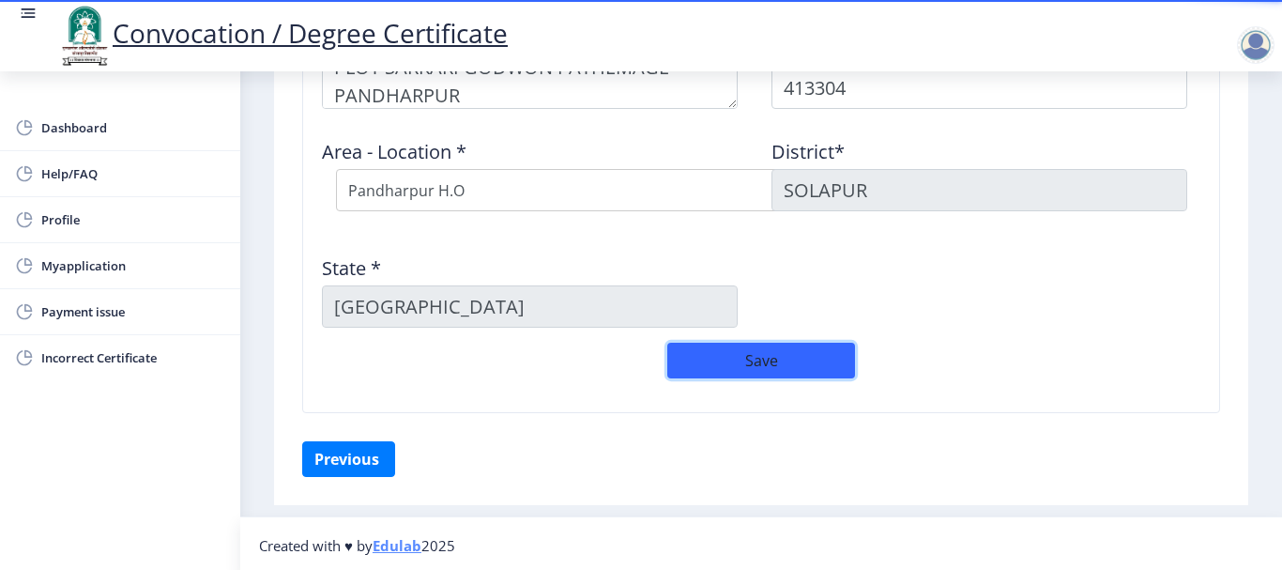
click at [706, 355] on button "Save" at bounding box center [761, 361] width 188 height 36
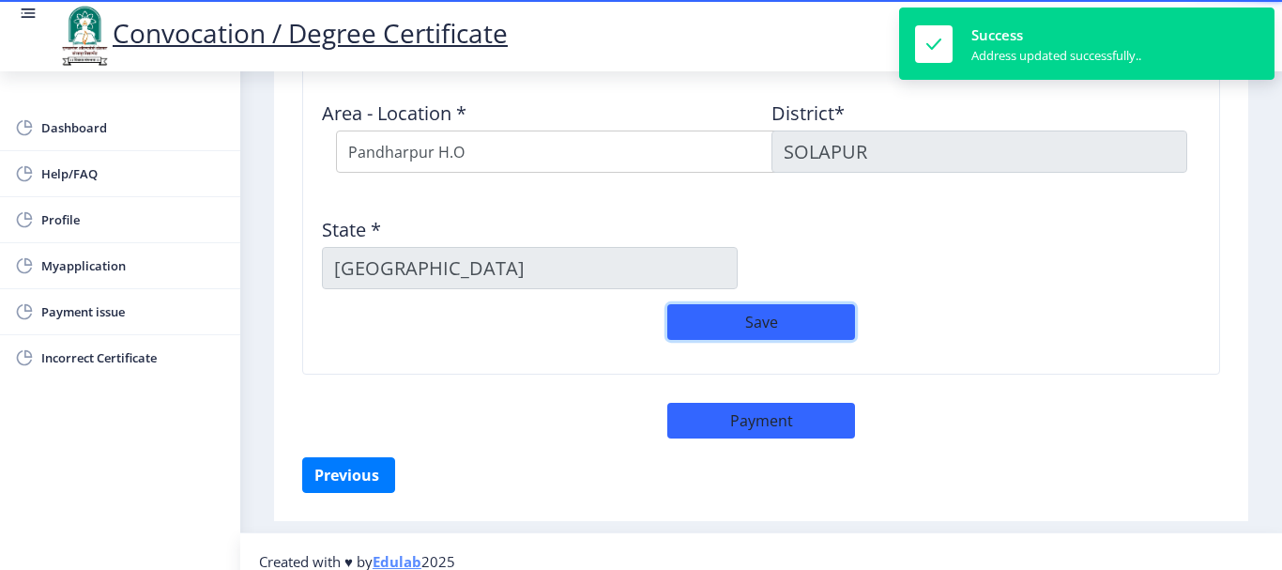
scroll to position [903, 0]
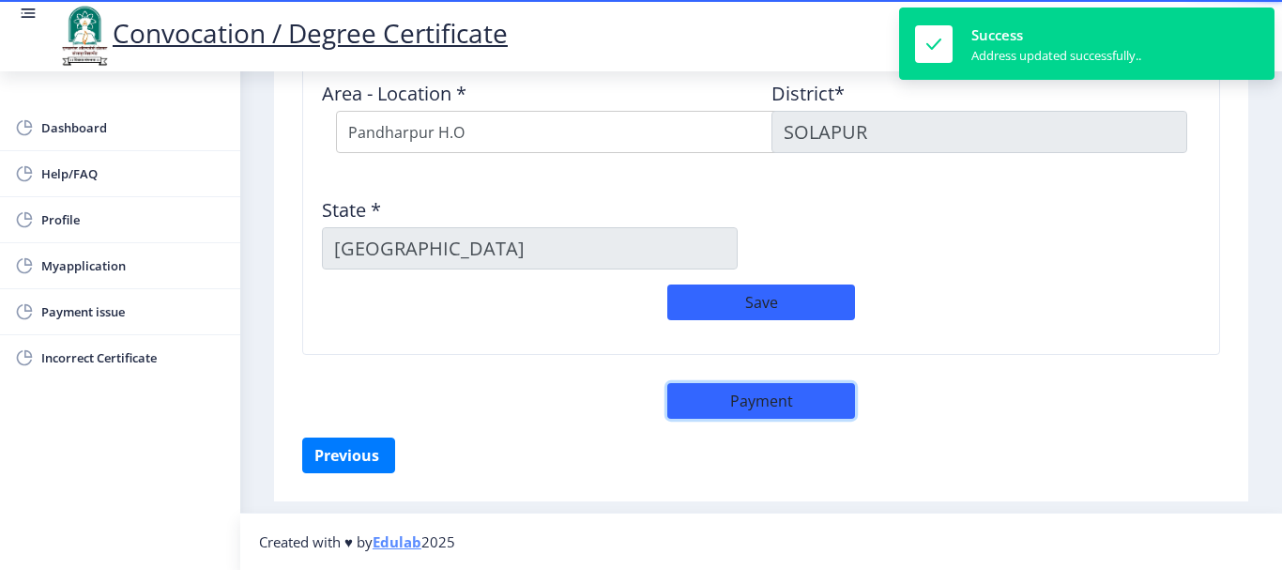
click at [753, 389] on button "Payment" at bounding box center [761, 401] width 188 height 36
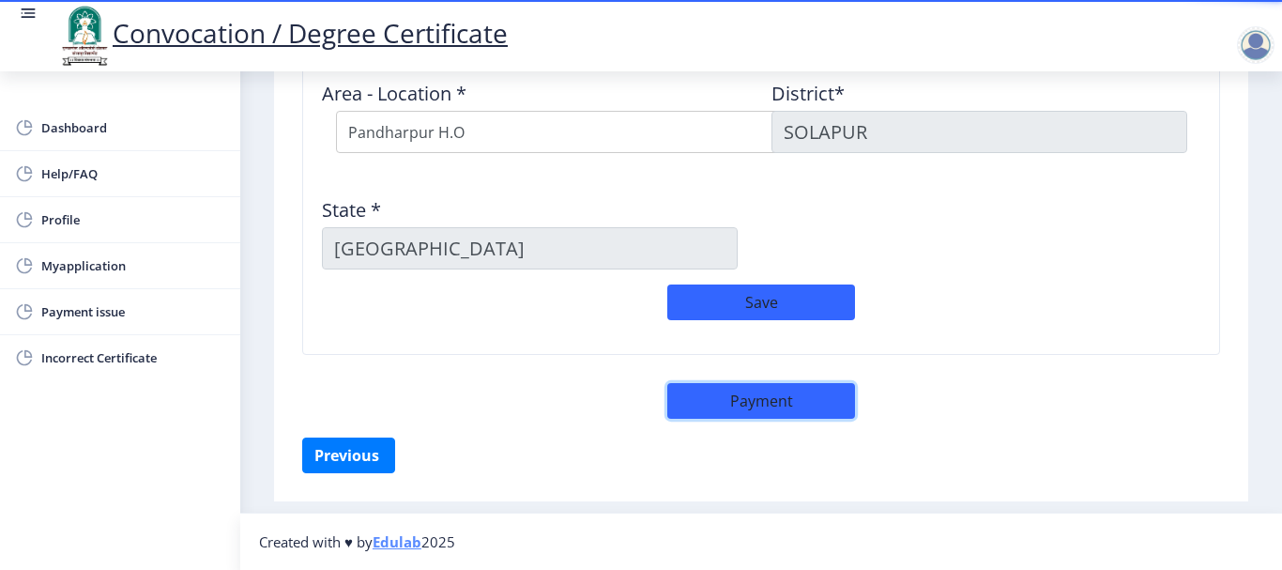
click at [770, 405] on button "Payment" at bounding box center [761, 401] width 188 height 36
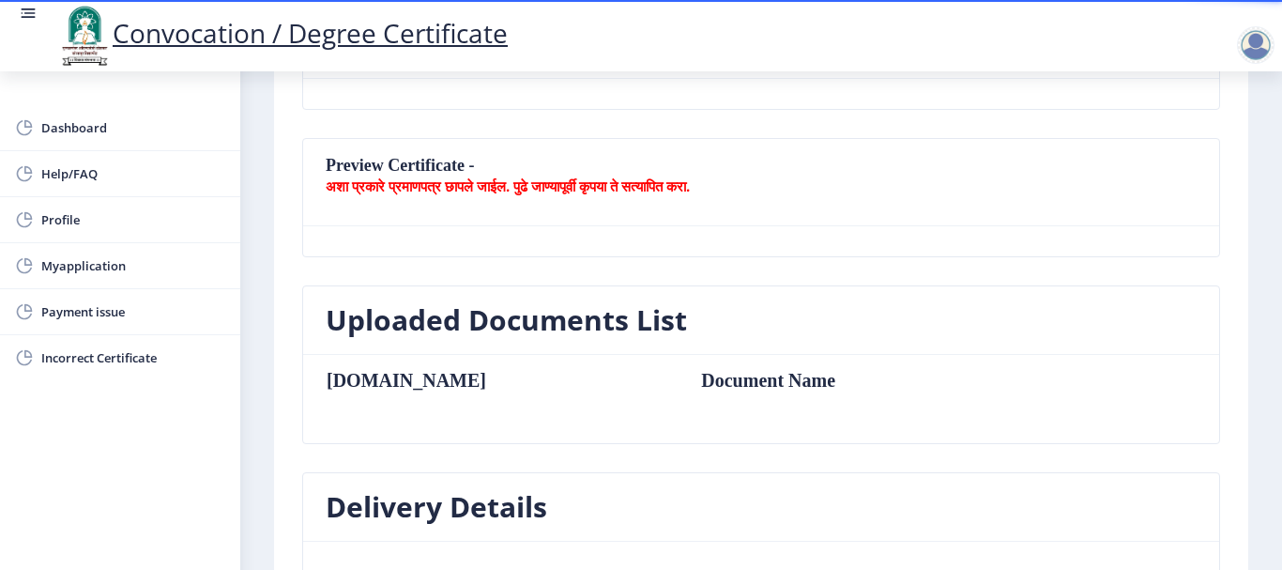
scroll to position [375, 0]
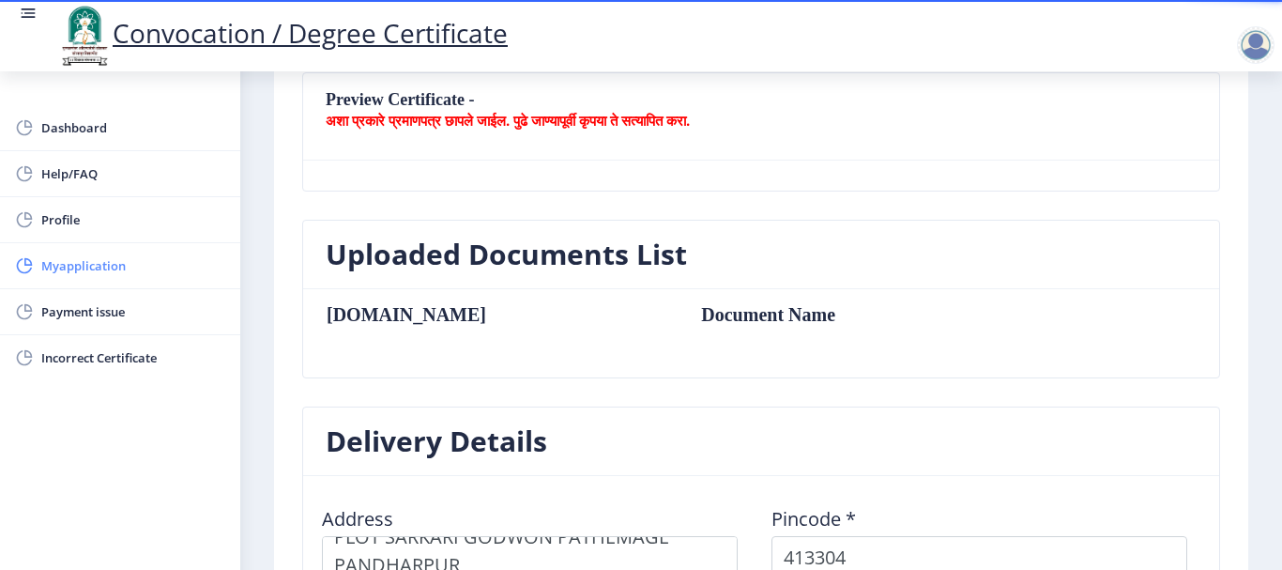
click at [41, 263] on span "Myapplication" at bounding box center [133, 265] width 184 height 23
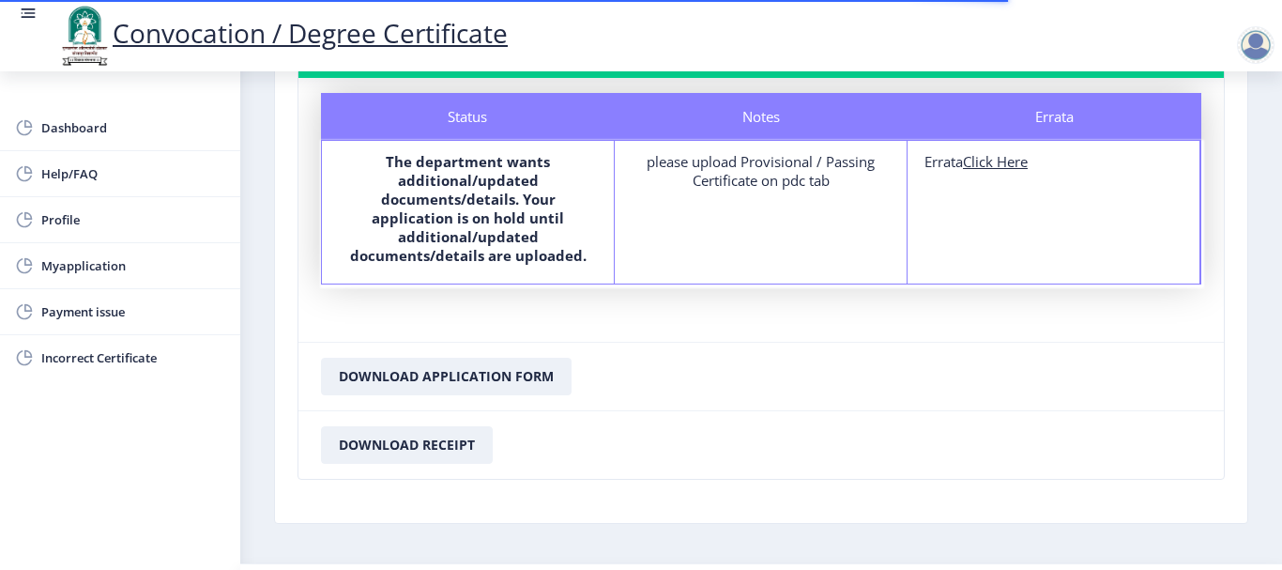
scroll to position [196, 0]
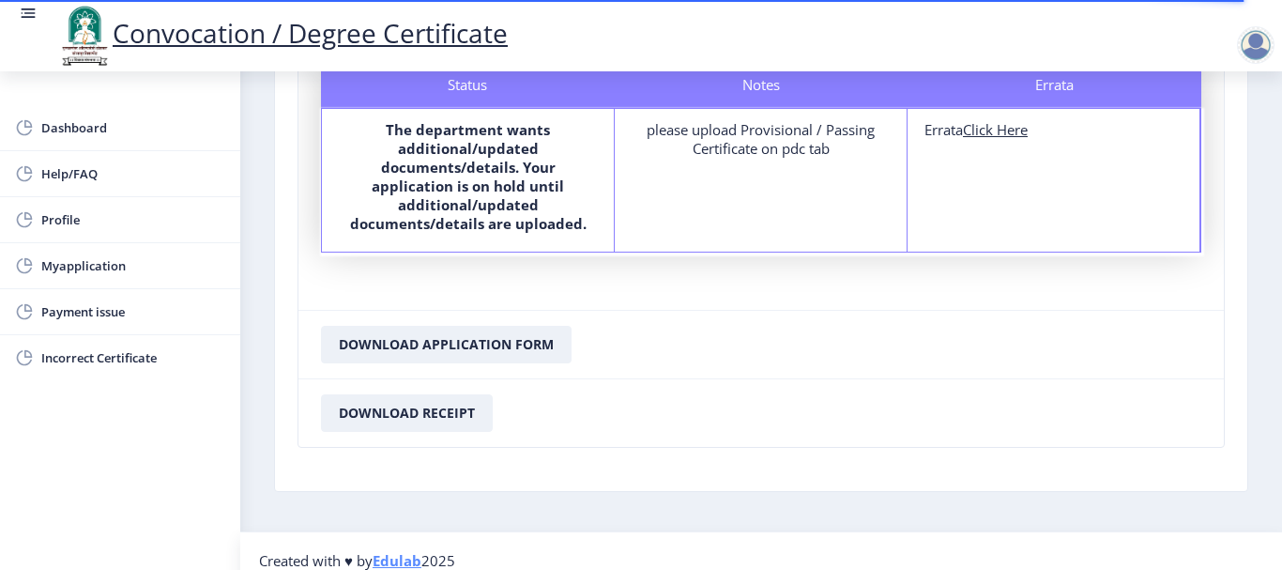
click at [718, 154] on div "please upload Provisional / Passing Certificate on pdc tab" at bounding box center [761, 139] width 258 height 38
click at [713, 124] on div "please upload Provisional / Passing Certificate on pdc tab" at bounding box center [761, 139] width 258 height 38
click at [44, 119] on span "Dashboard" at bounding box center [133, 127] width 184 height 23
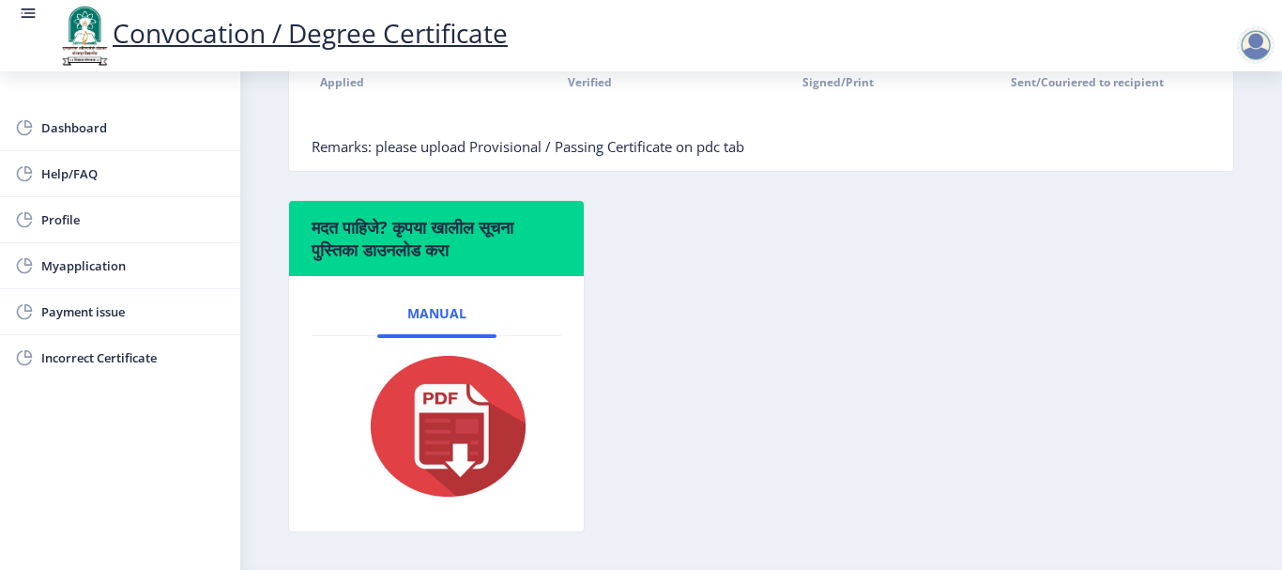
scroll to position [469, 0]
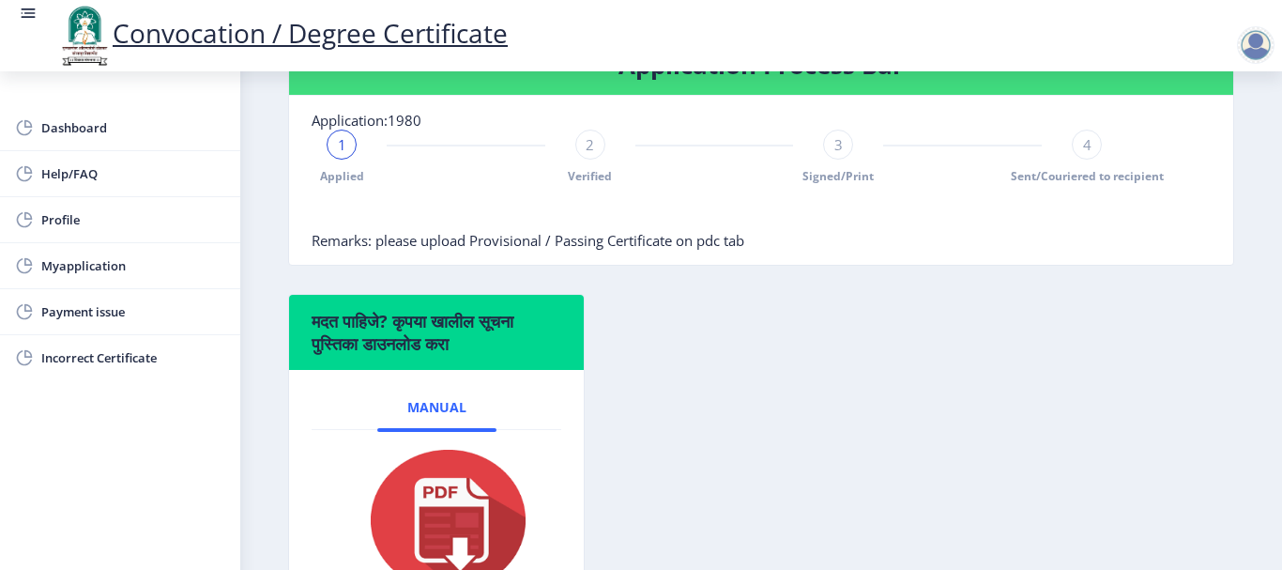
click at [584, 172] on span "Verified" at bounding box center [590, 176] width 44 height 16
click at [811, 171] on span "Signed/Print" at bounding box center [837, 176] width 71 height 16
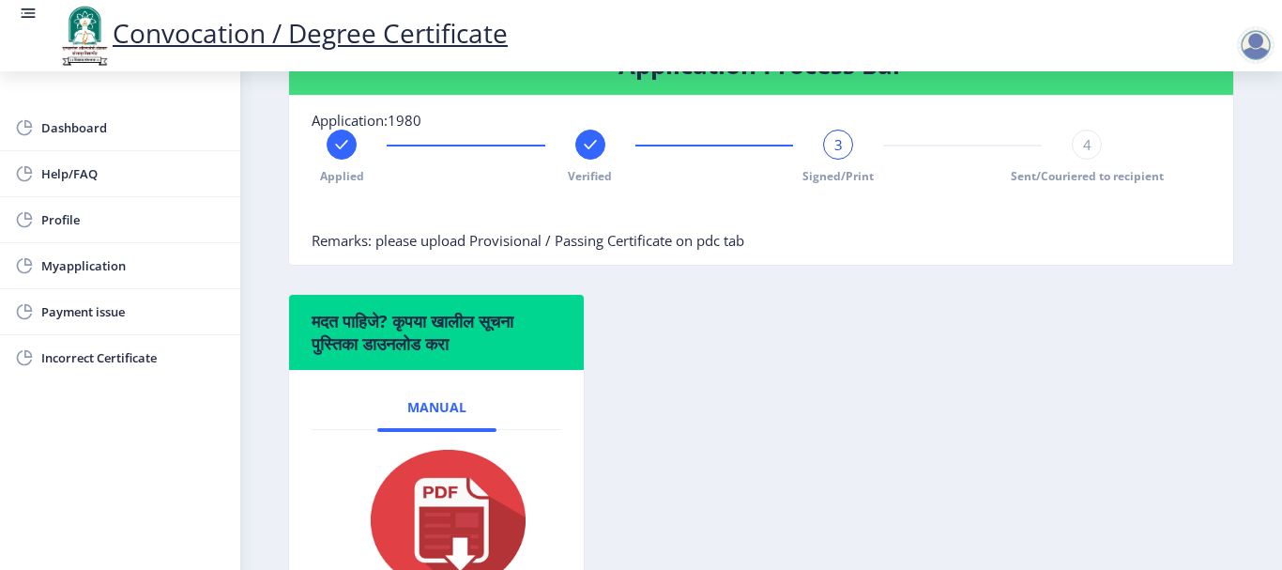
click at [1106, 177] on span "Sent/Couriered to recipient" at bounding box center [1087, 176] width 153 height 16
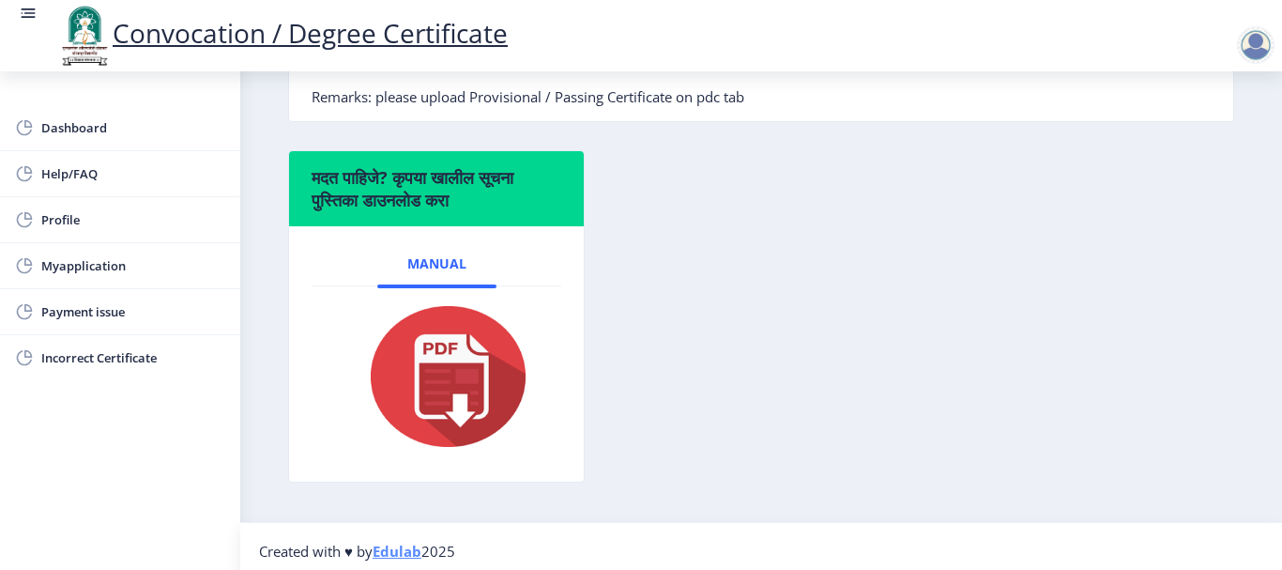
scroll to position [622, 0]
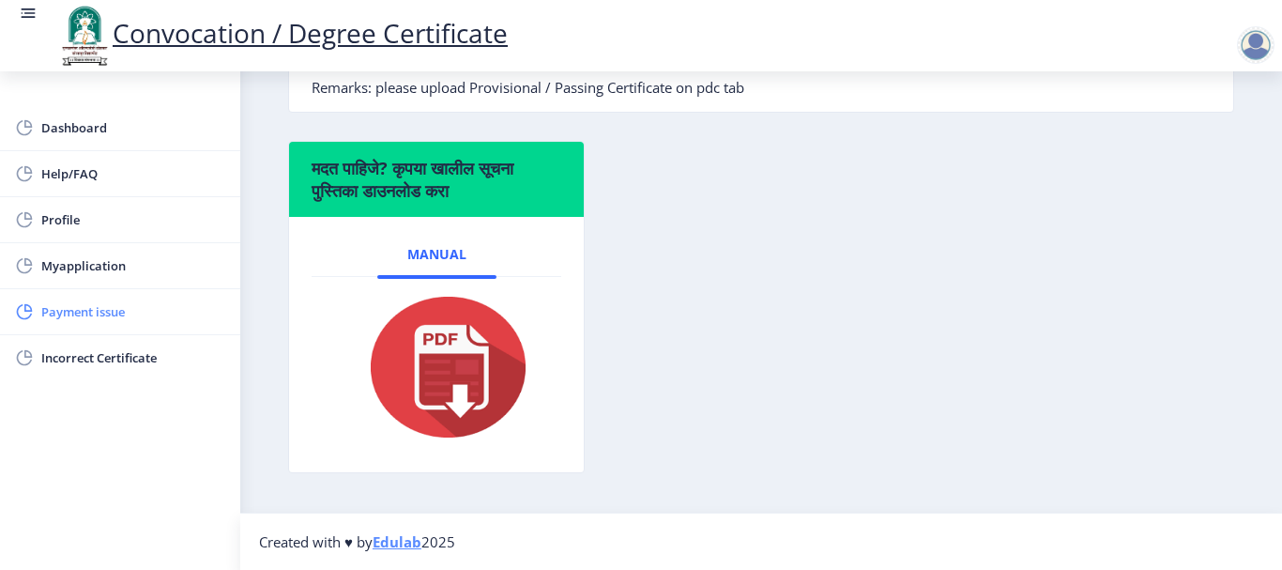
click at [65, 306] on span "Payment issue" at bounding box center [133, 311] width 184 height 23
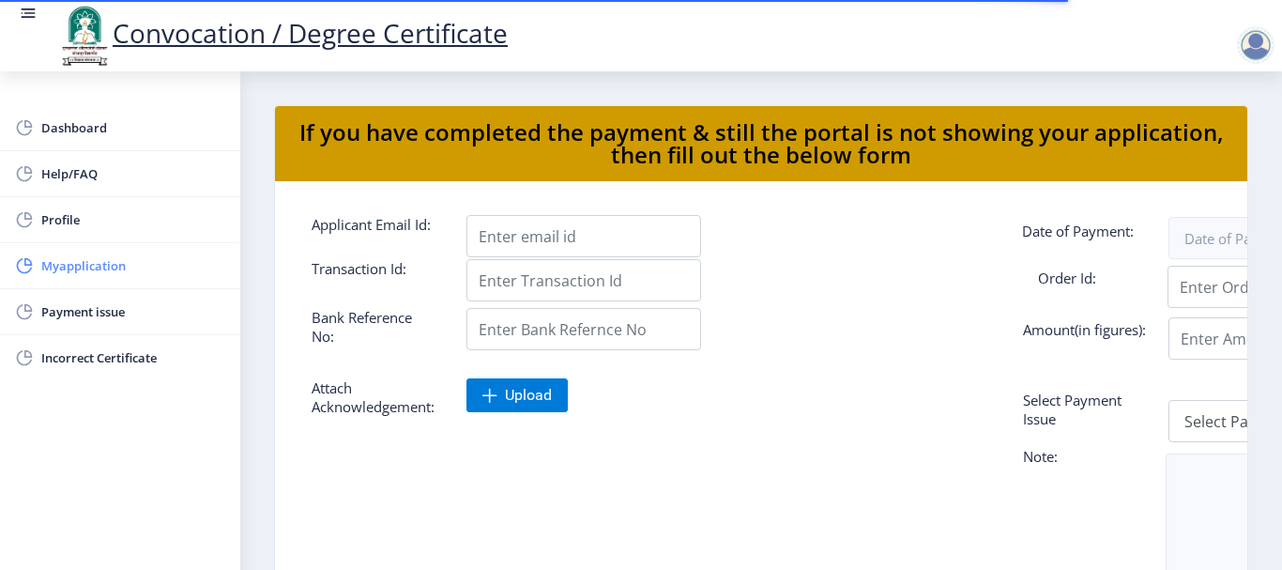
click at [89, 254] on span "Myapplication" at bounding box center [133, 265] width 184 height 23
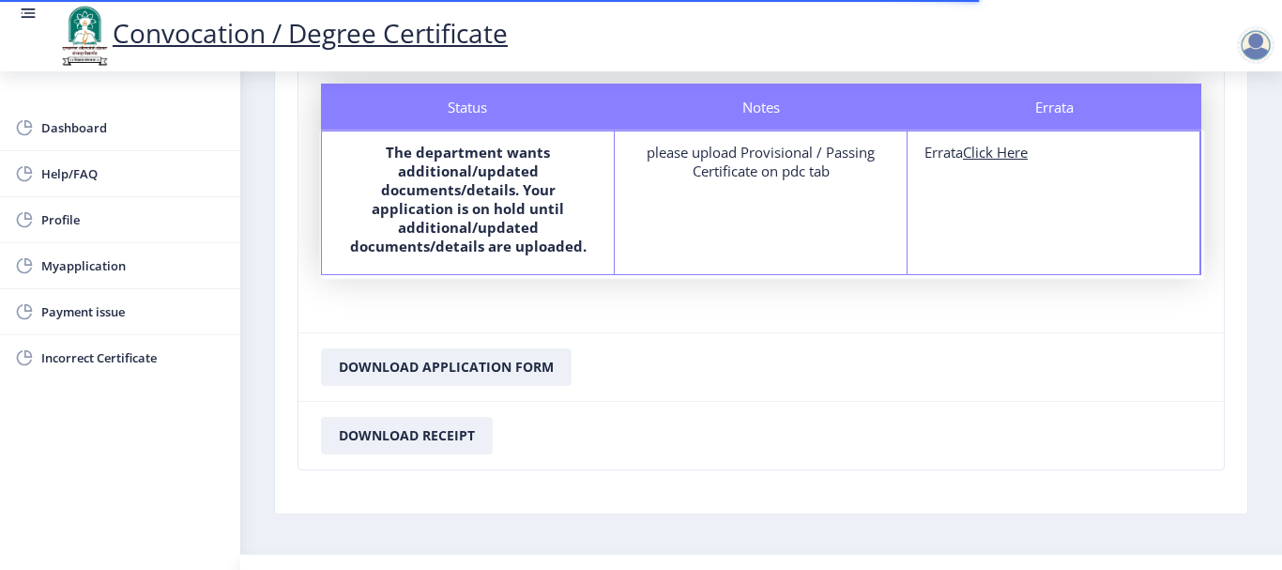
scroll to position [196, 0]
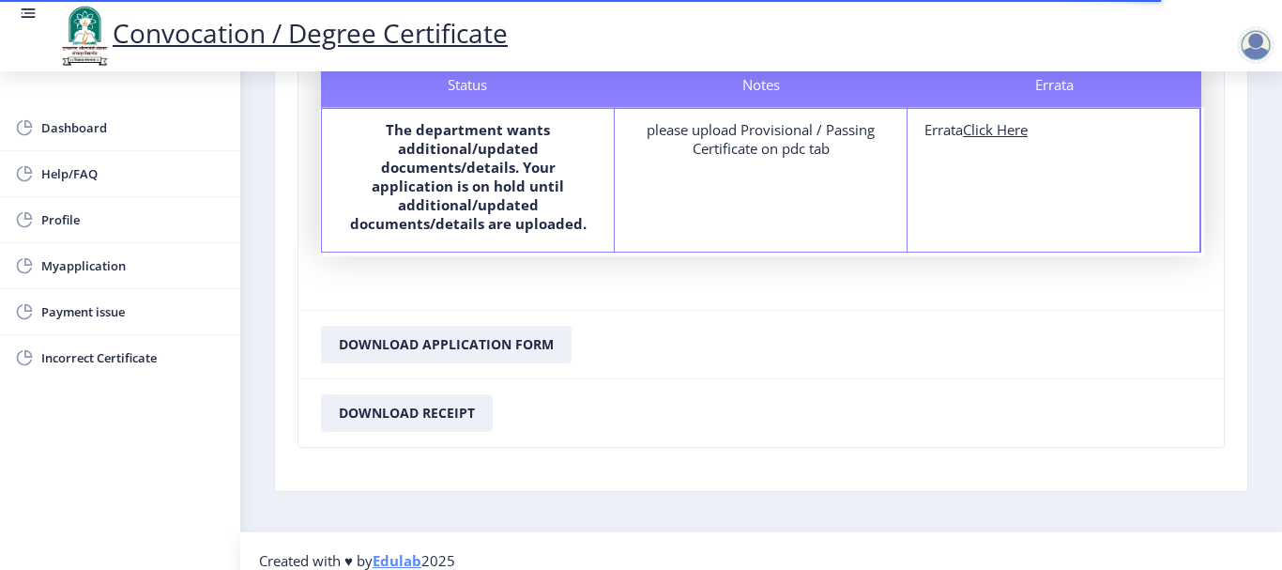
click at [1020, 135] on u "Click Here" at bounding box center [995, 129] width 65 height 19
select select
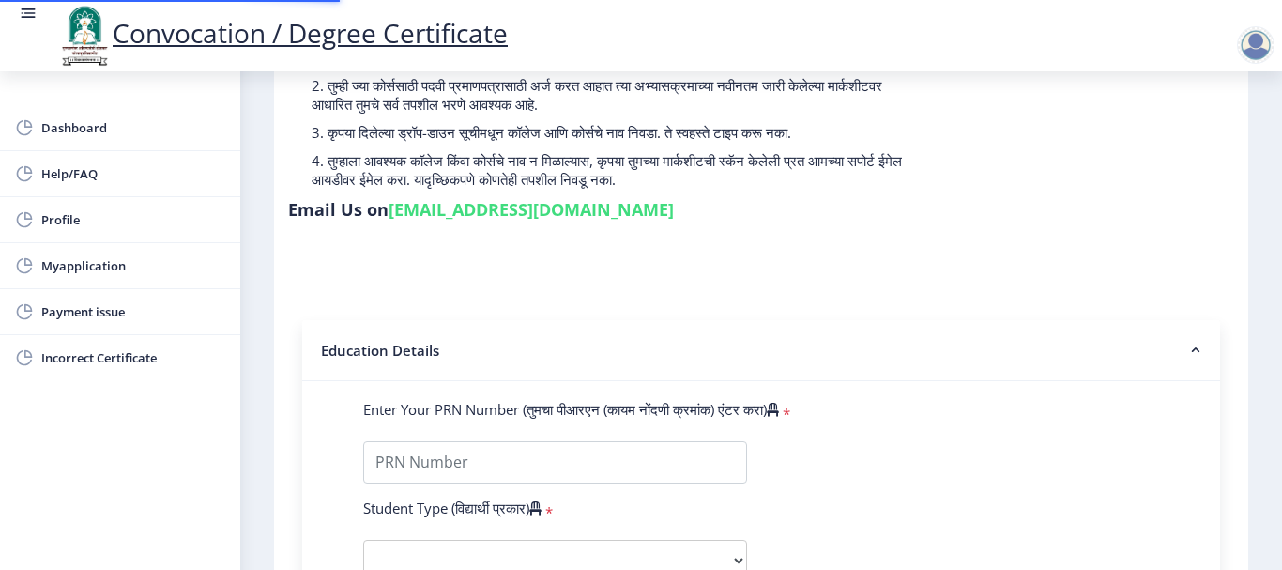
type input "2012032500020393"
select select "Regular"
select select "2015"
select select "March"
select select "SECOND CLASS"
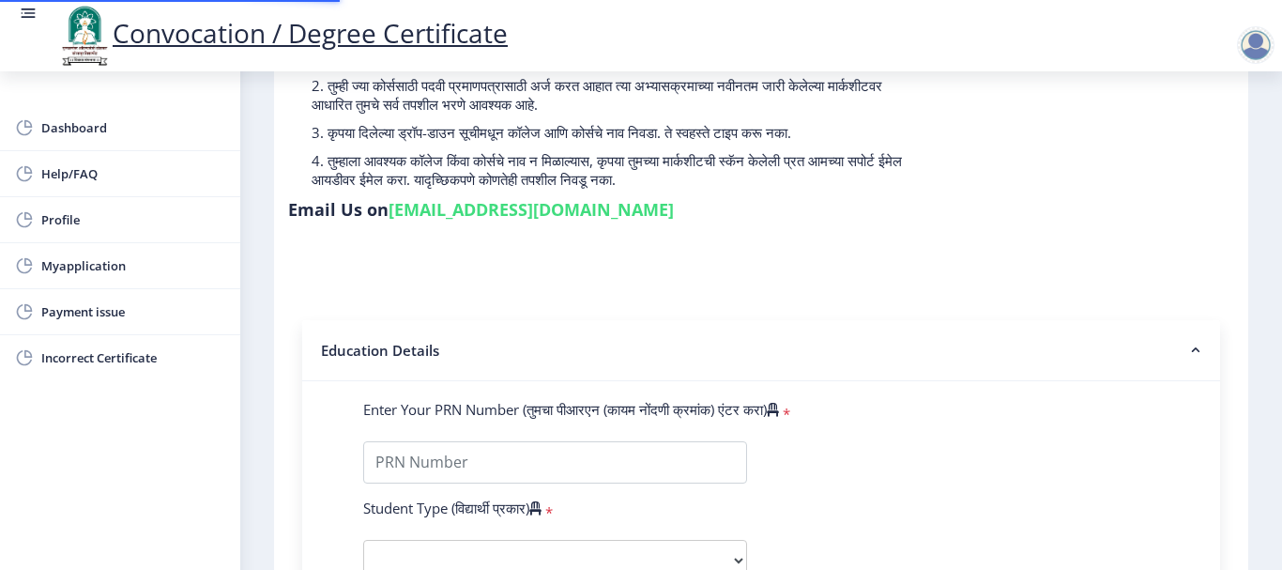
type input "557805"
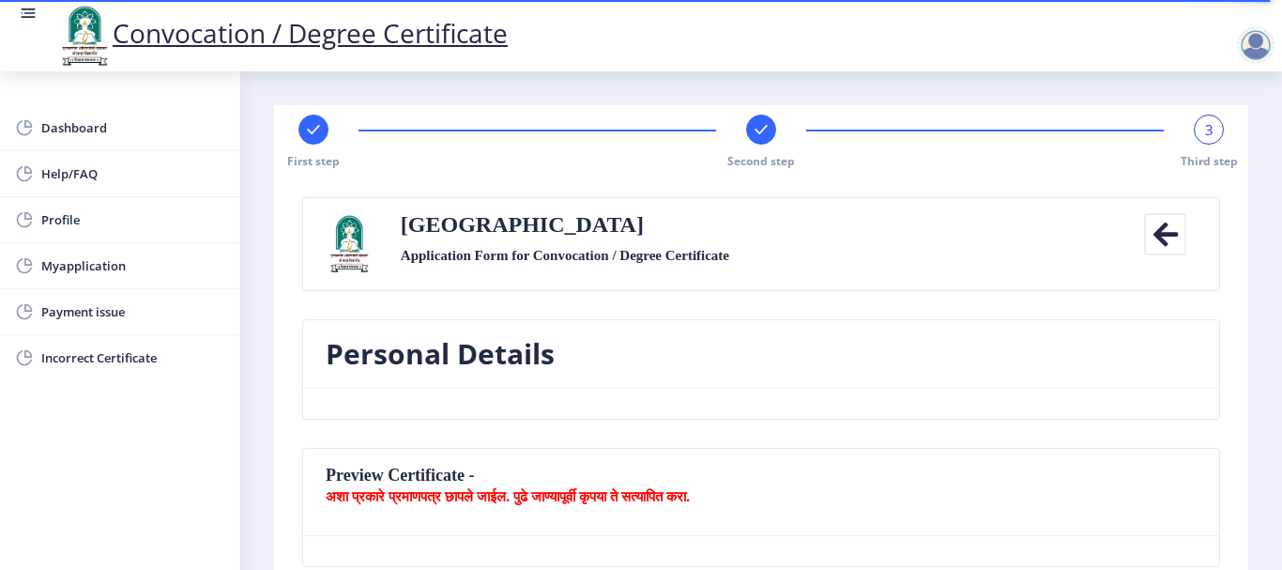
click at [1195, 148] on div "3 Third step" at bounding box center [1209, 141] width 30 height 54
click at [1152, 226] on icon at bounding box center [1165, 234] width 42 height 42
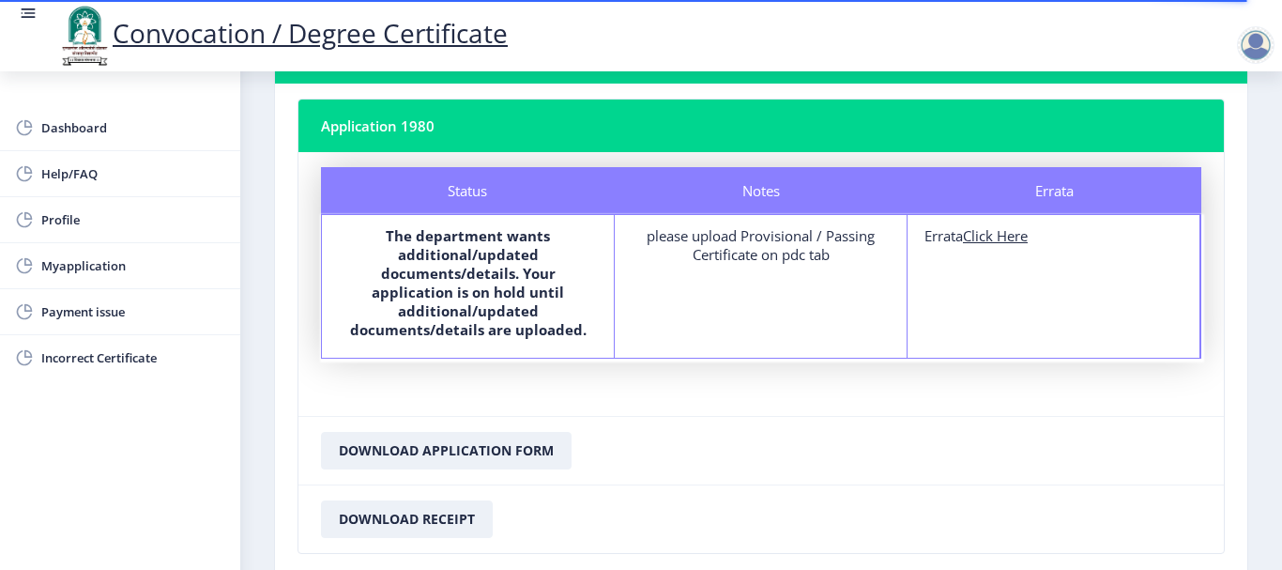
scroll to position [196, 0]
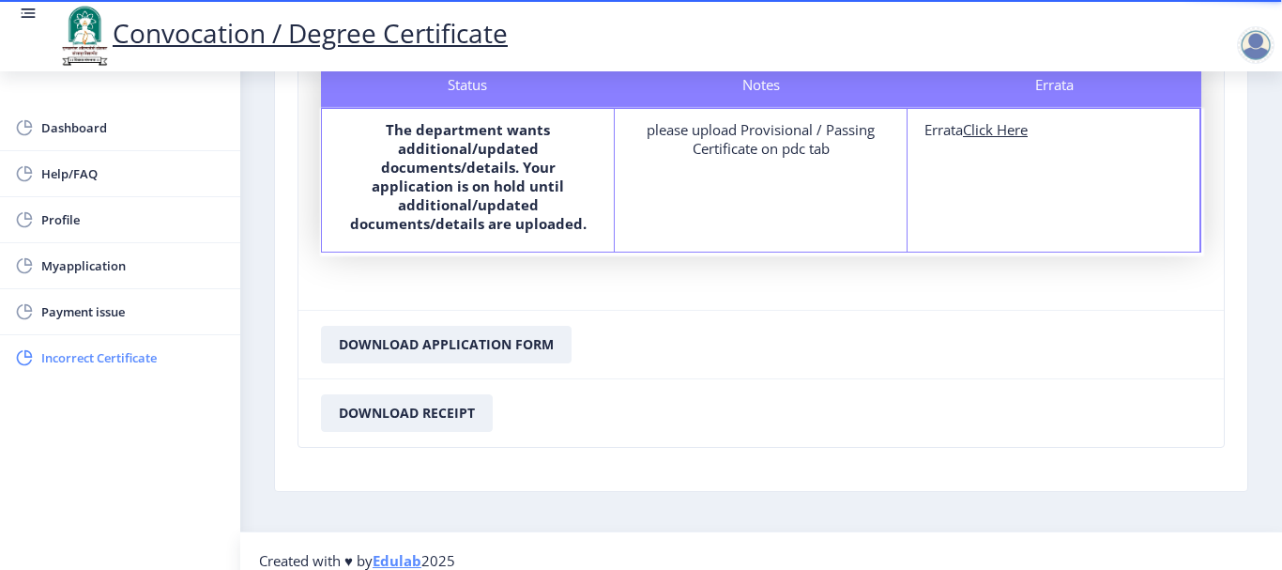
click at [64, 369] on link "Incorrect Certificate" at bounding box center [120, 357] width 240 height 45
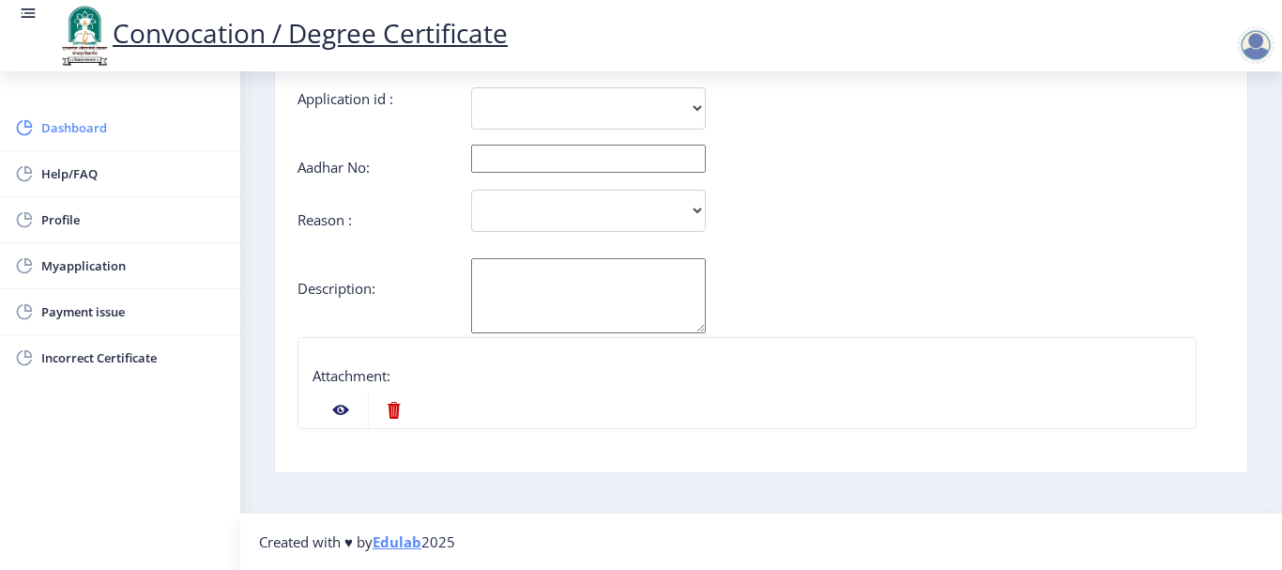
click at [73, 125] on span "Dashboard" at bounding box center [133, 127] width 184 height 23
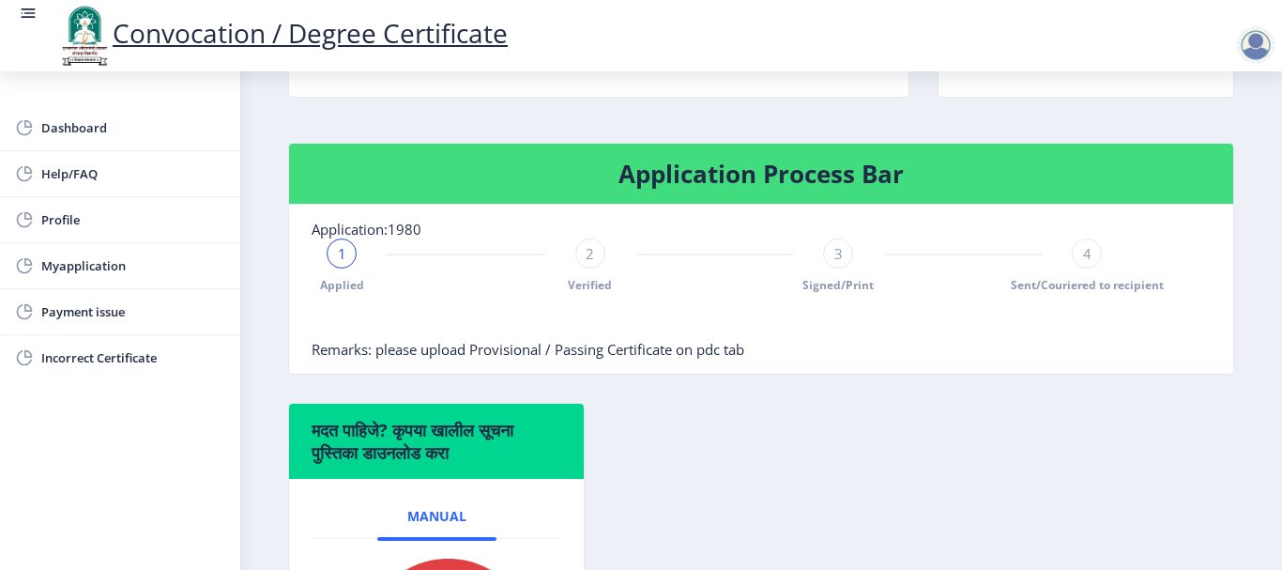
scroll to position [94, 0]
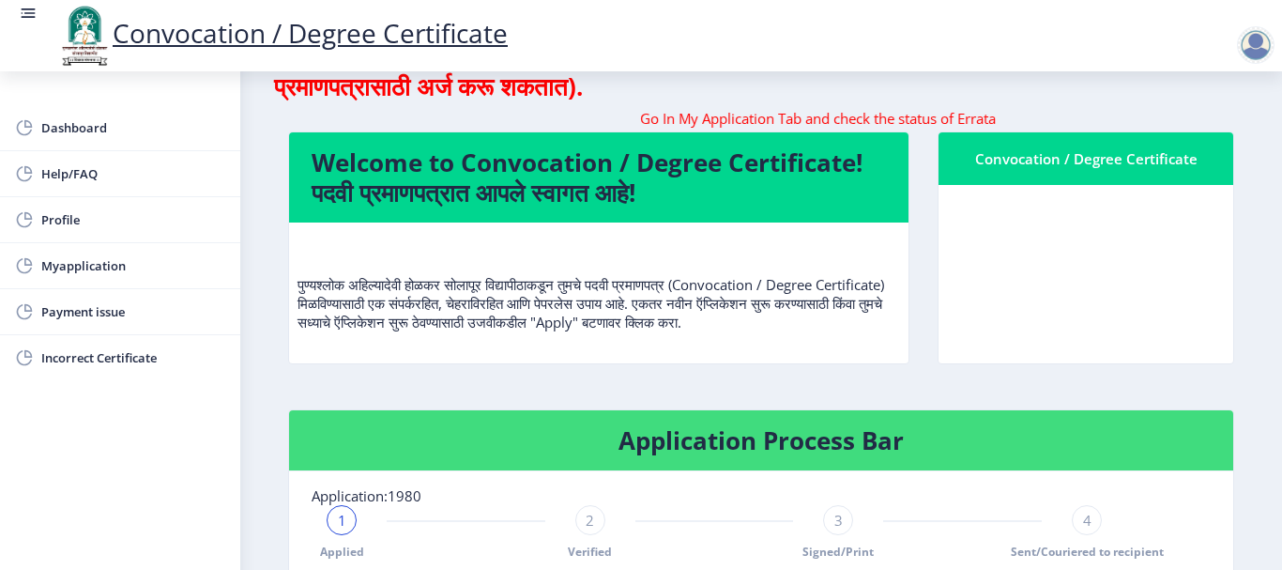
drag, startPoint x: 1273, startPoint y: 40, endPoint x: 1236, endPoint y: 61, distance: 42.0
click at [1270, 40] on div at bounding box center [1256, 45] width 38 height 38
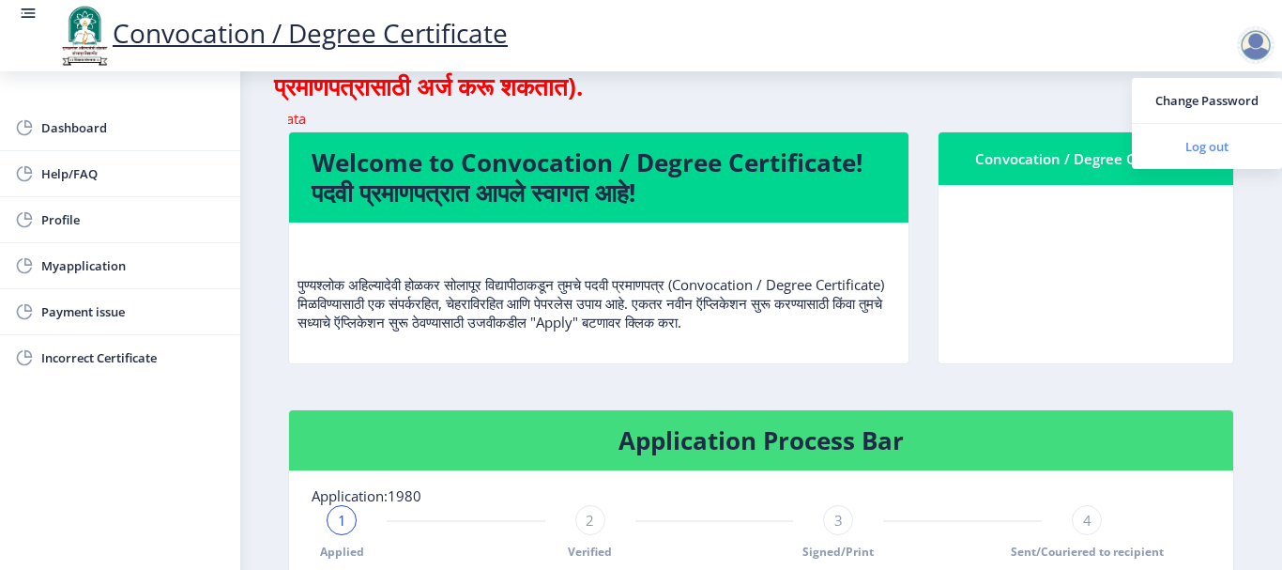
click at [1191, 160] on link "Log out" at bounding box center [1207, 146] width 150 height 45
